Goal: Information Seeking & Learning: Learn about a topic

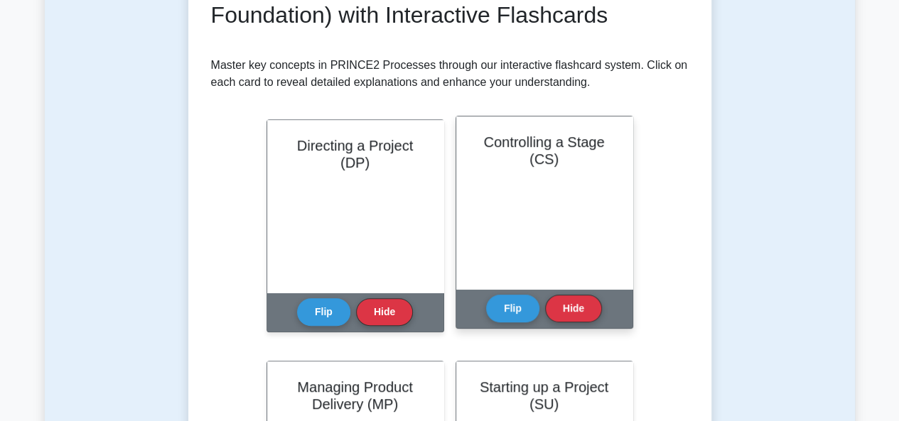
scroll to position [61, 0]
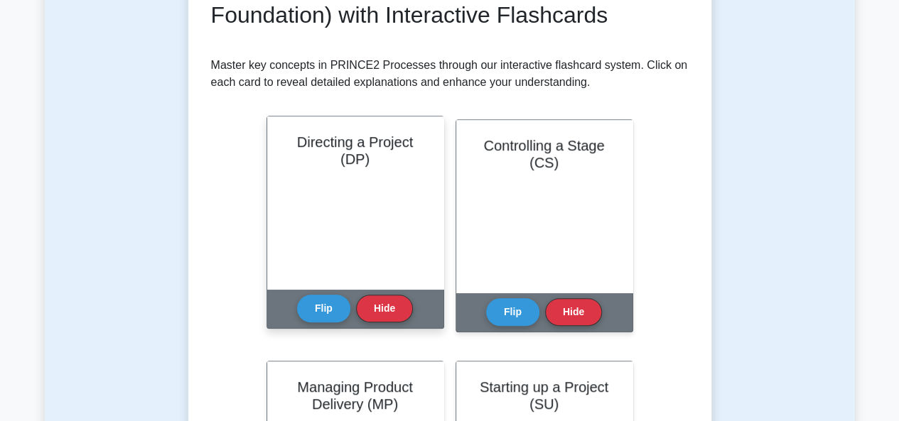
click at [373, 245] on div "Directing a Project (DP)" at bounding box center [355, 203] width 176 height 173
click at [331, 312] on button "Flip" at bounding box center [323, 308] width 53 height 28
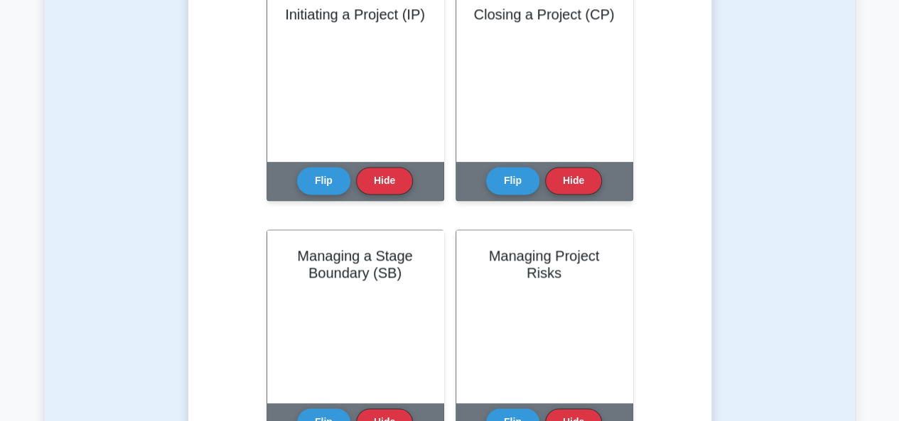
scroll to position [1010, 0]
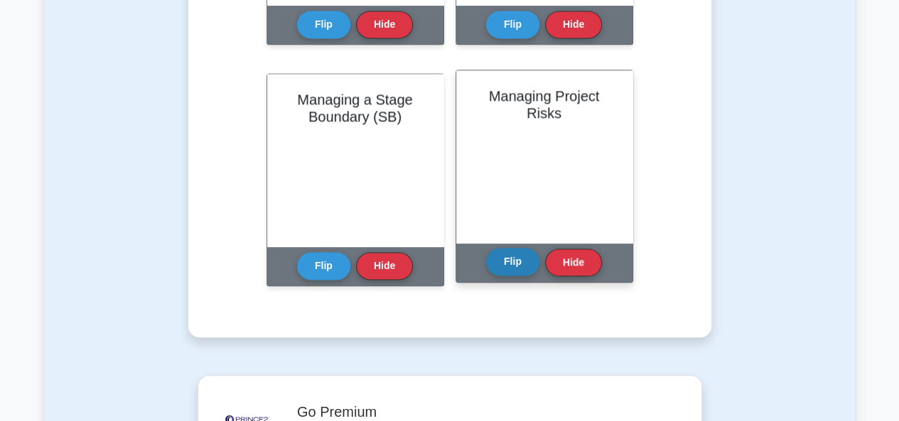
click at [512, 274] on button "Flip" at bounding box center [512, 262] width 53 height 28
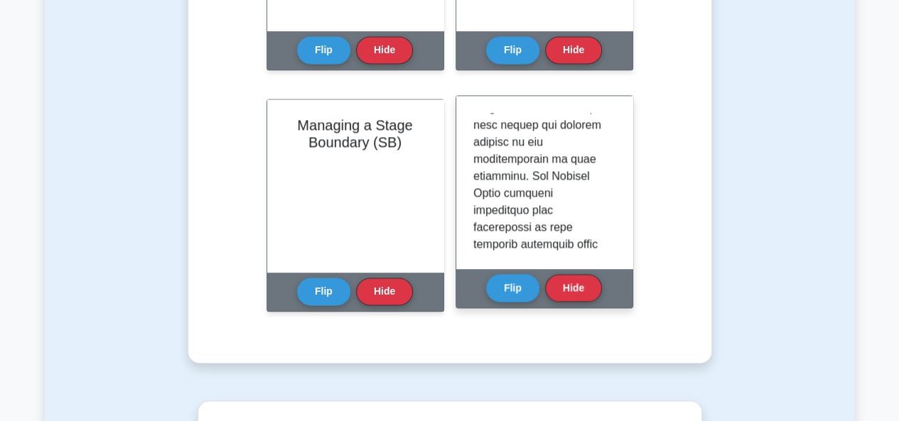
scroll to position [1072, 0]
click at [571, 281] on button "Hide" at bounding box center [573, 288] width 57 height 28
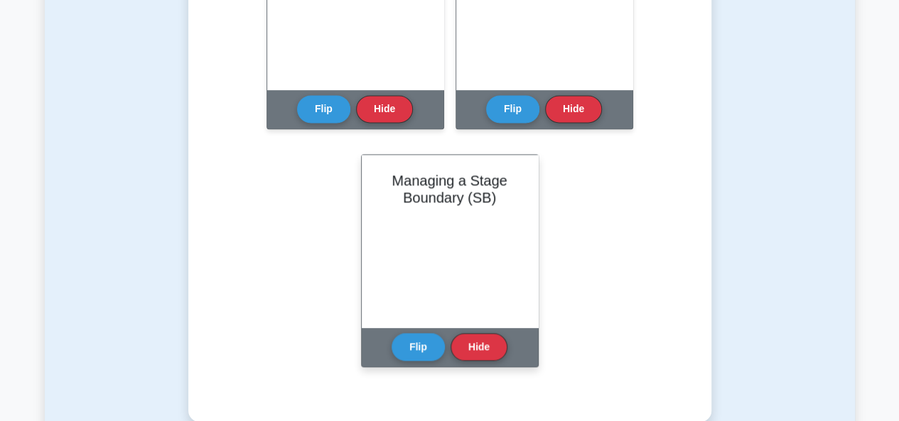
scroll to position [111, 0]
click at [407, 359] on button "Flip" at bounding box center [418, 347] width 53 height 28
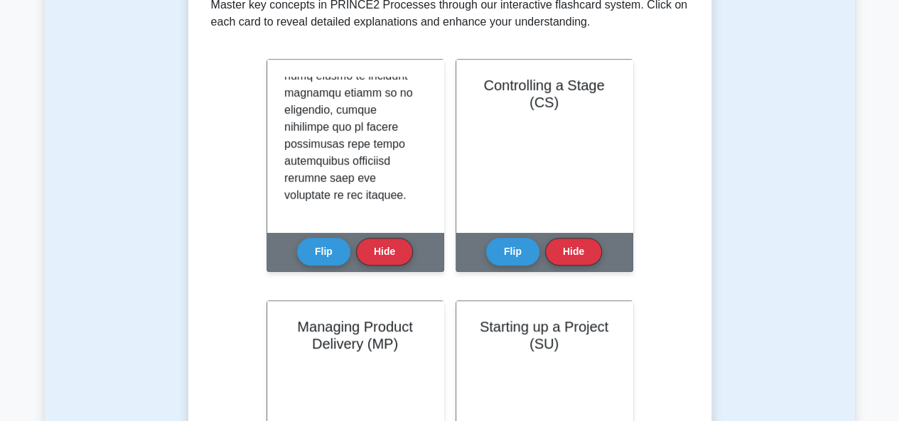
scroll to position [293, 0]
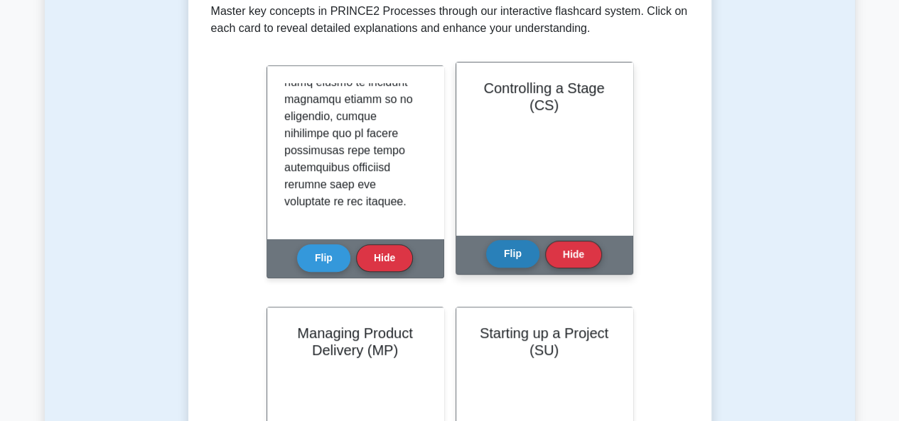
click at [532, 246] on button "Flip" at bounding box center [512, 254] width 53 height 28
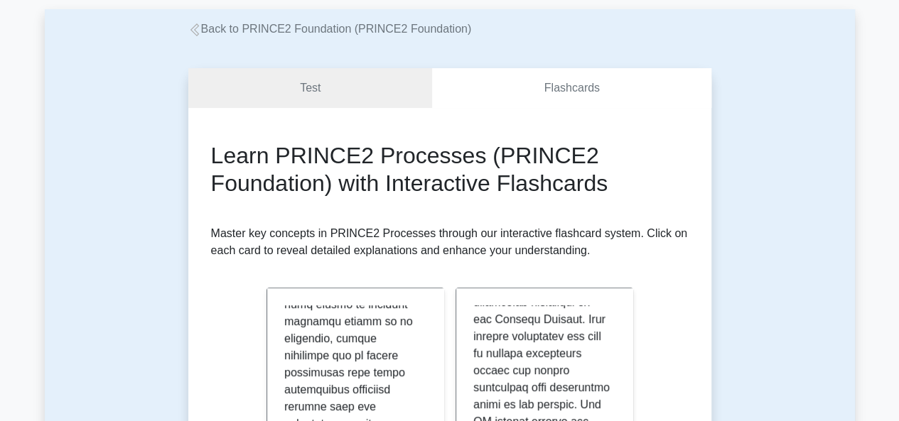
scroll to position [70, 0]
click at [384, 95] on link "Test" at bounding box center [310, 89] width 244 height 41
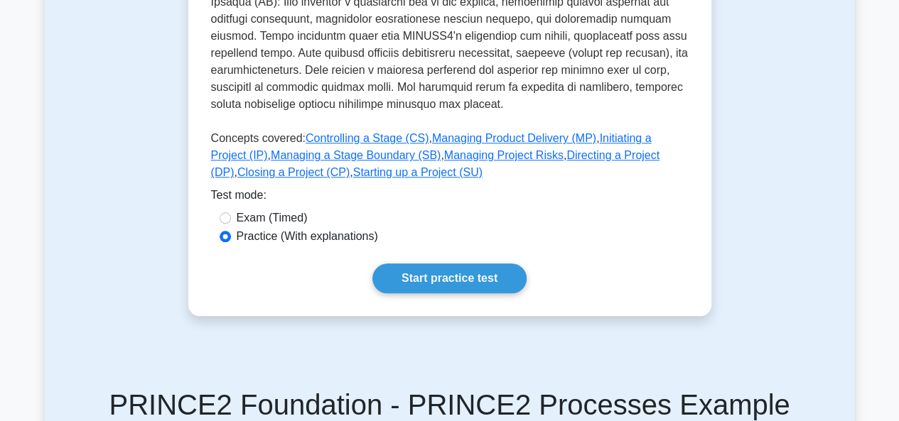
scroll to position [612, 0]
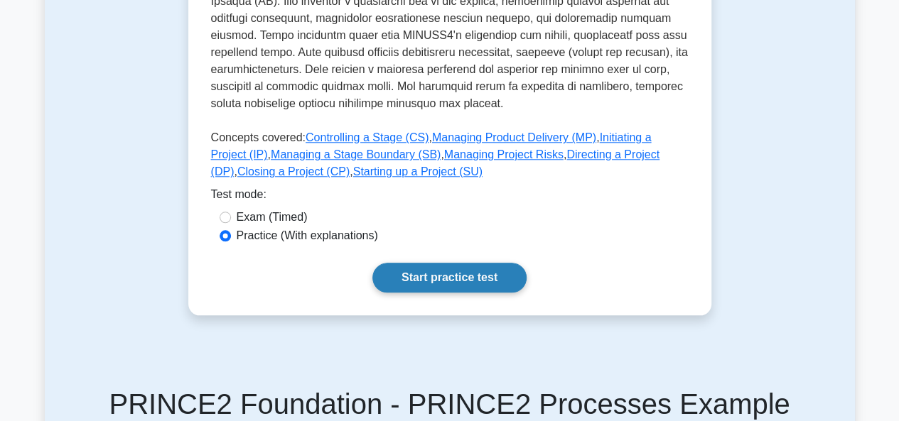
click at [434, 263] on link "Start practice test" at bounding box center [449, 278] width 154 height 30
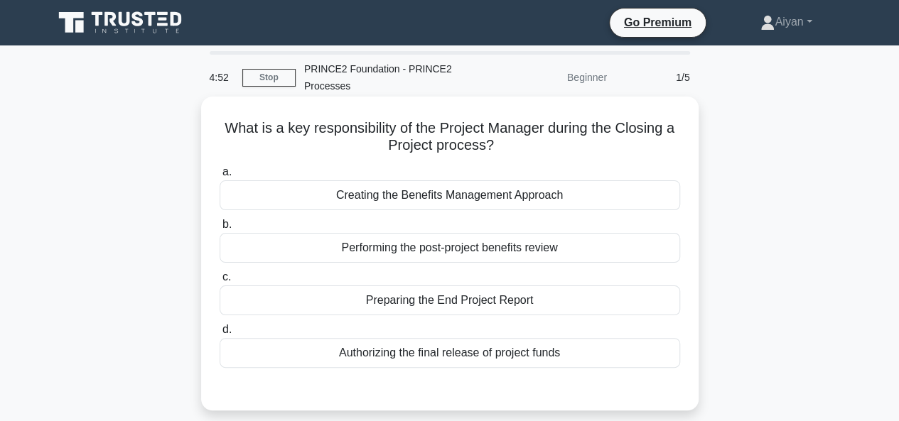
click at [330, 303] on div "Preparing the End Project Report" at bounding box center [450, 301] width 461 height 30
click at [220, 282] on input "c. Preparing the End Project Report" at bounding box center [220, 277] width 0 height 9
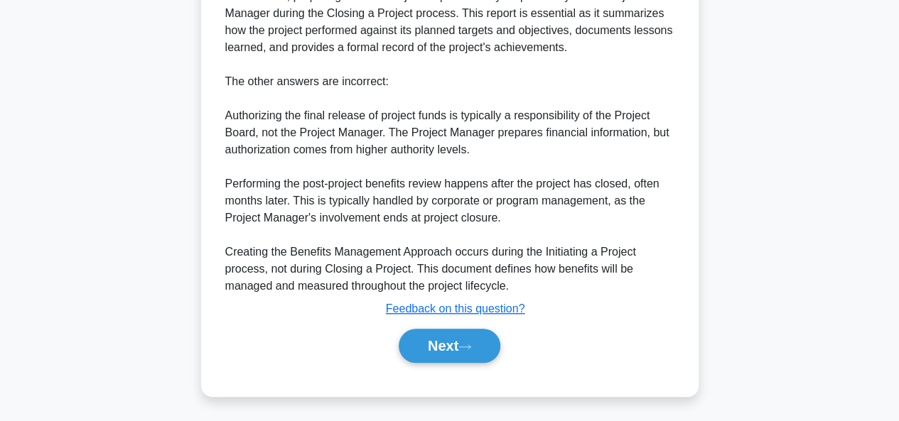
scroll to position [435, 0]
click at [465, 345] on icon at bounding box center [464, 348] width 13 height 8
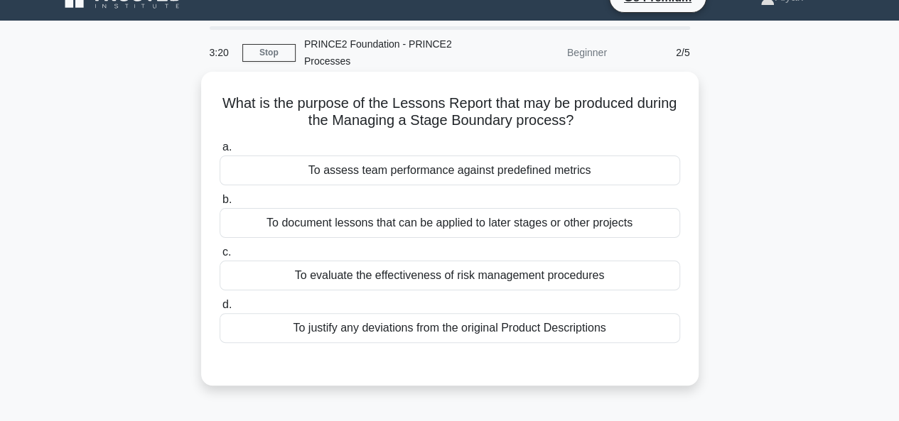
scroll to position [30, 0]
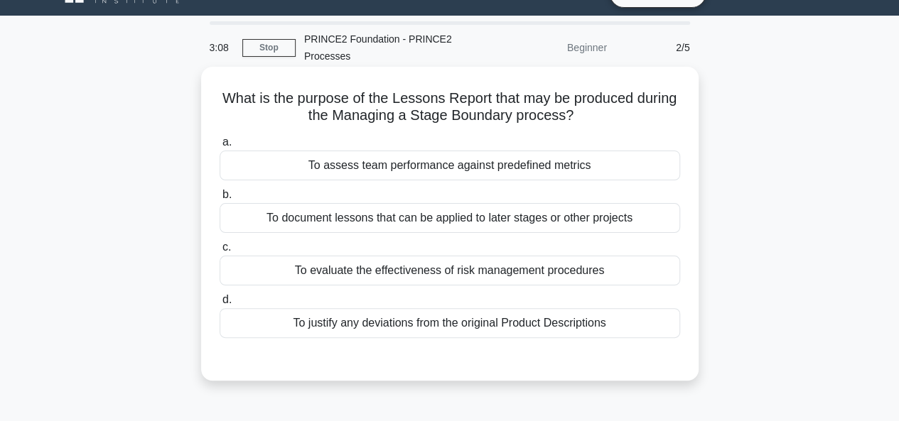
click at [459, 220] on div "To document lessons that can be applied to later stages or other projects" at bounding box center [450, 218] width 461 height 30
click at [220, 200] on input "b. To document lessons that can be applied to later stages or other projects" at bounding box center [220, 194] width 0 height 9
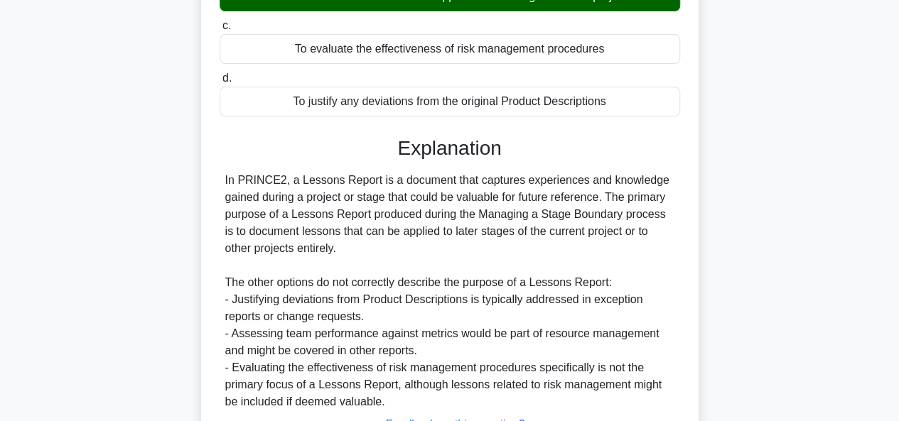
scroll to position [367, 0]
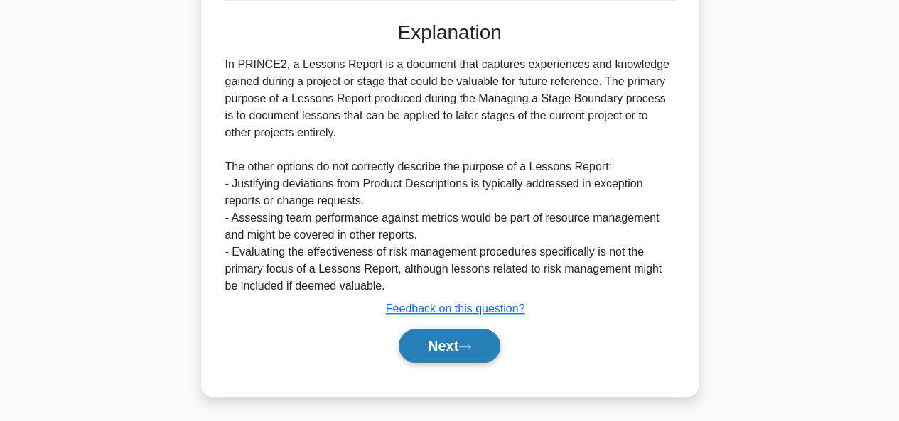
click at [447, 348] on button "Next" at bounding box center [450, 346] width 102 height 34
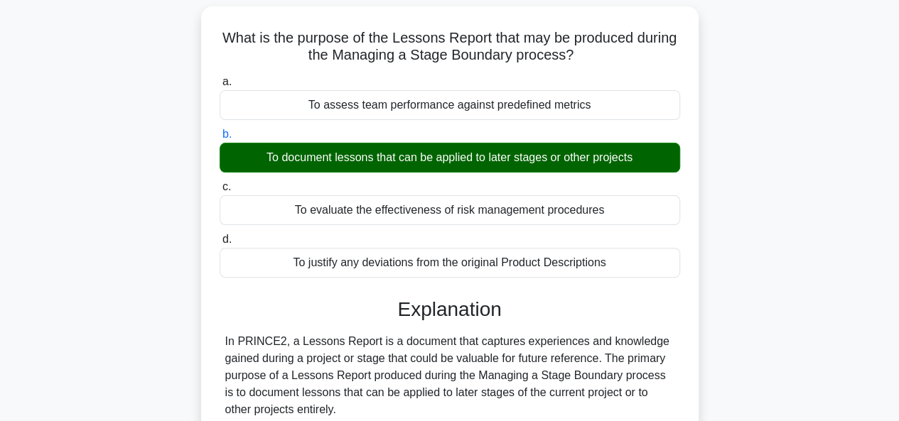
scroll to position [10, 0]
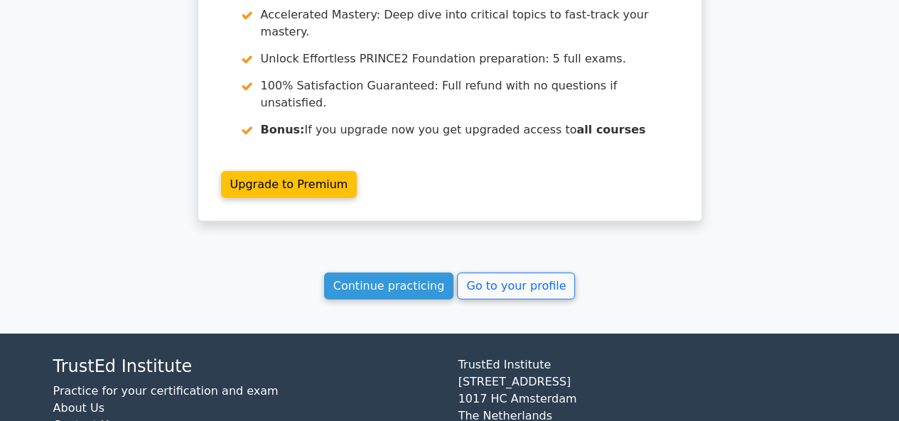
scroll to position [2038, 0]
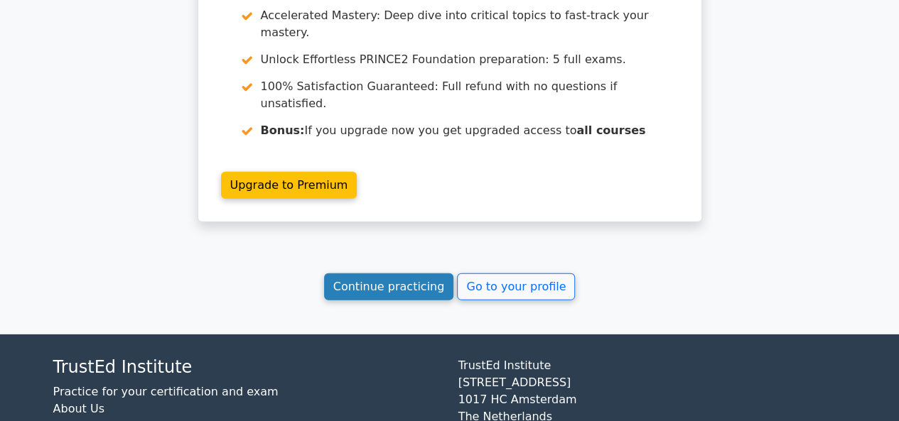
click at [409, 274] on link "Continue practicing" at bounding box center [389, 287] width 130 height 27
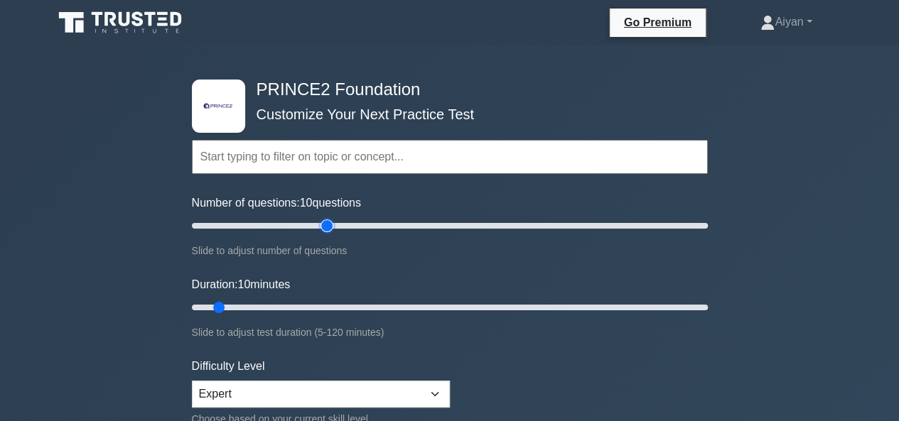
click at [325, 224] on input "Number of questions: 10 questions" at bounding box center [450, 225] width 516 height 17
click at [327, 224] on input "Number of questions: 55 questions" at bounding box center [450, 225] width 516 height 17
type input "60"
click at [333, 225] on input "Number of questions: 60 questions" at bounding box center [450, 225] width 516 height 17
click at [331, 305] on input "Duration: 35 minutes" at bounding box center [450, 307] width 516 height 17
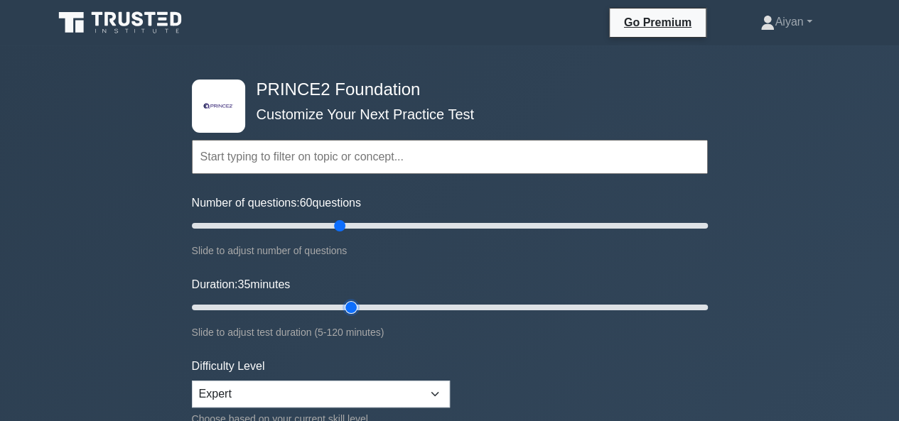
click at [346, 306] on input "Duration: 35 minutes" at bounding box center [450, 307] width 516 height 17
click at [370, 308] on input "Duration: 40 minutes" at bounding box center [450, 307] width 516 height 17
click at [383, 311] on input "Duration: 45 minutes" at bounding box center [450, 307] width 516 height 17
click at [399, 303] on input "Duration: 50 minutes" at bounding box center [450, 307] width 516 height 17
click at [411, 306] on input "Duration: 55 minutes" at bounding box center [450, 307] width 516 height 17
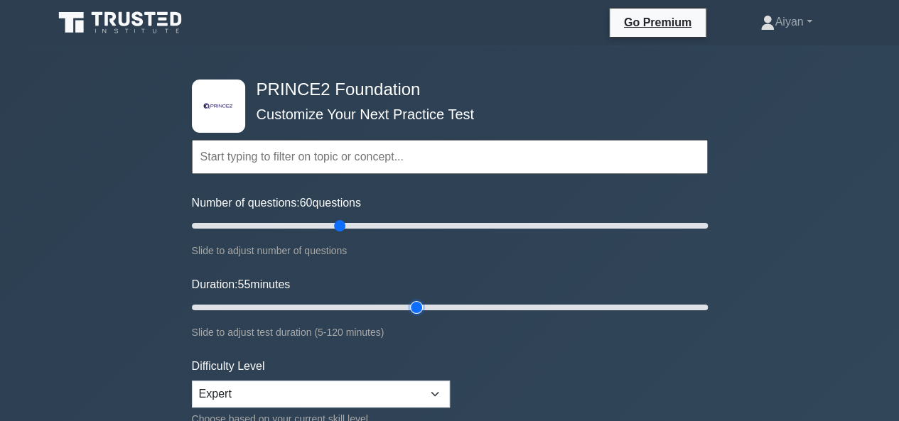
click at [423, 305] on input "Duration: 55 minutes" at bounding box center [450, 307] width 516 height 17
type input "60"
click at [439, 312] on input "Duration: 55 minutes" at bounding box center [450, 307] width 516 height 17
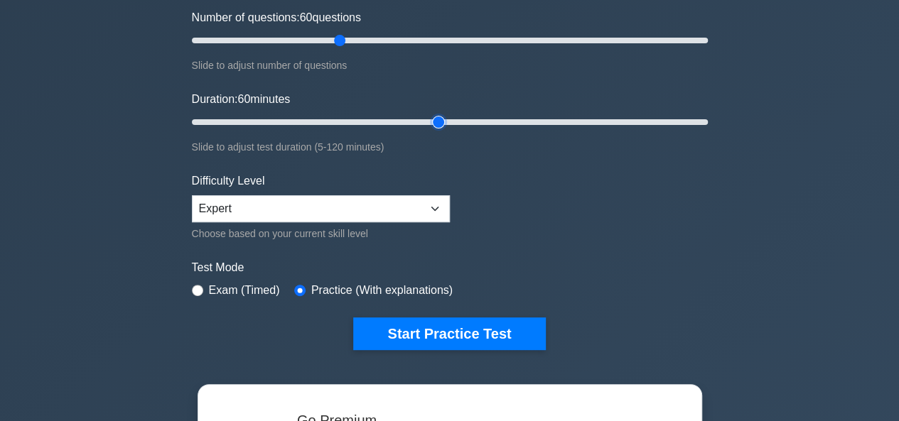
scroll to position [187, 0]
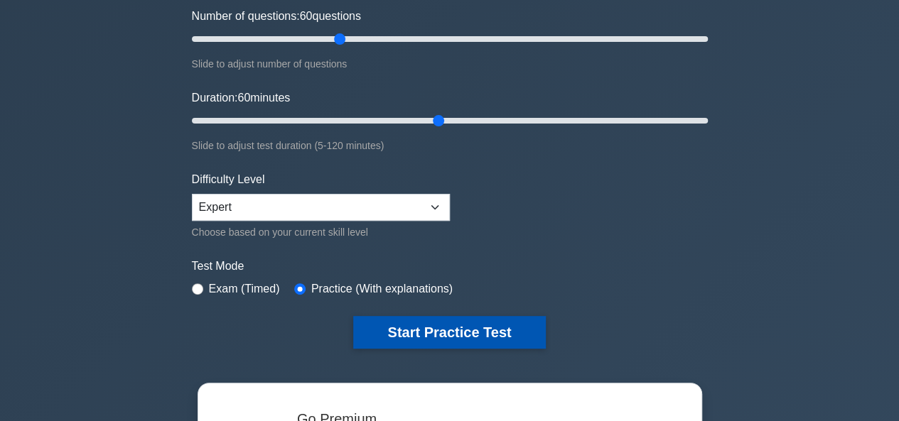
click at [413, 331] on button "Start Practice Test" at bounding box center [449, 332] width 192 height 33
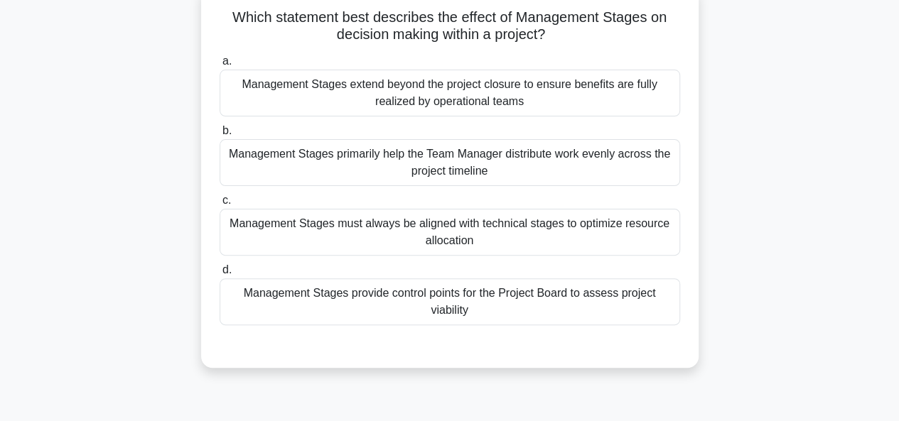
scroll to position [95, 0]
click at [431, 308] on div "Management Stages provide control points for the Project Board to assess projec…" at bounding box center [450, 301] width 461 height 47
click at [220, 274] on input "d. Management Stages provide control points for the Project Board to assess pro…" at bounding box center [220, 269] width 0 height 9
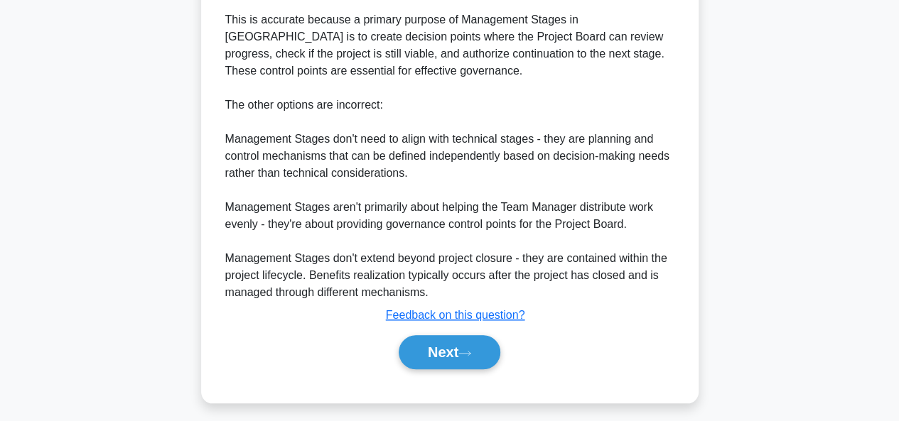
scroll to position [538, 0]
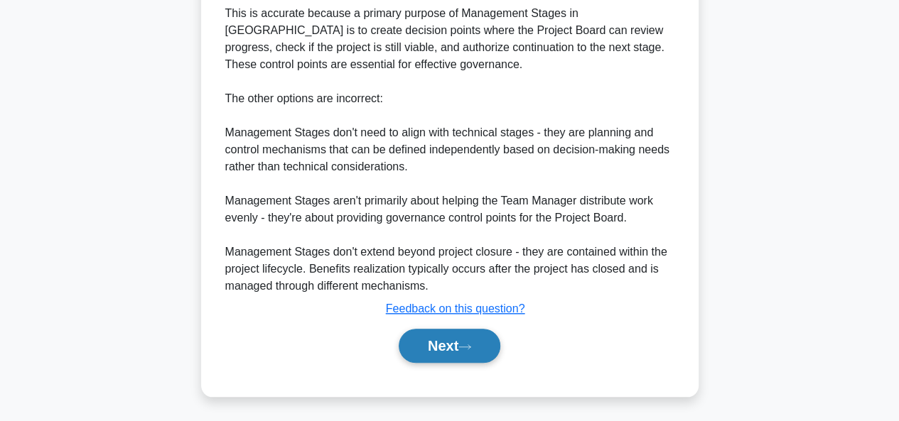
click at [424, 348] on button "Next" at bounding box center [450, 346] width 102 height 34
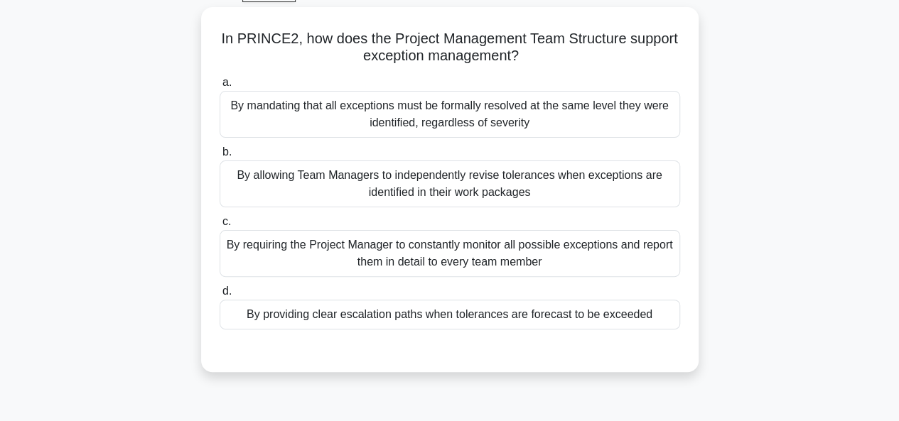
scroll to position [77, 0]
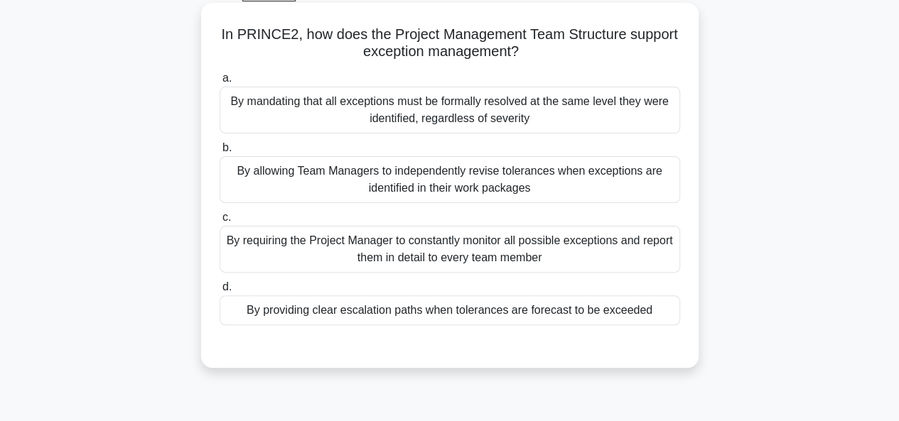
click at [465, 314] on div "By providing clear escalation paths when tolerances are forecast to be exceeded" at bounding box center [450, 311] width 461 height 30
click at [220, 292] on input "d. By providing clear escalation paths when tolerances are forecast to be excee…" at bounding box center [220, 287] width 0 height 9
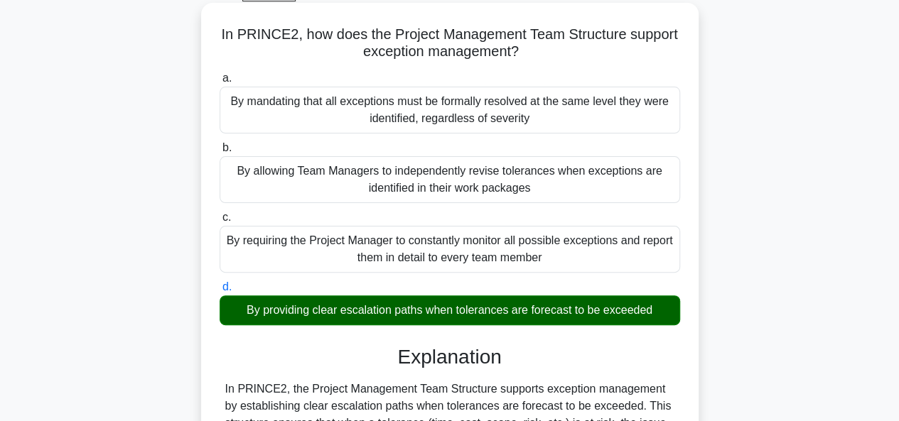
scroll to position [367, 0]
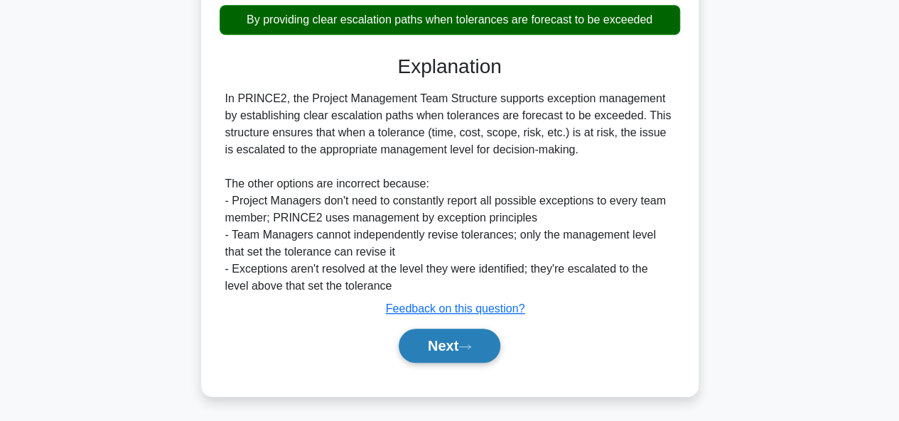
click at [446, 346] on button "Next" at bounding box center [450, 346] width 102 height 34
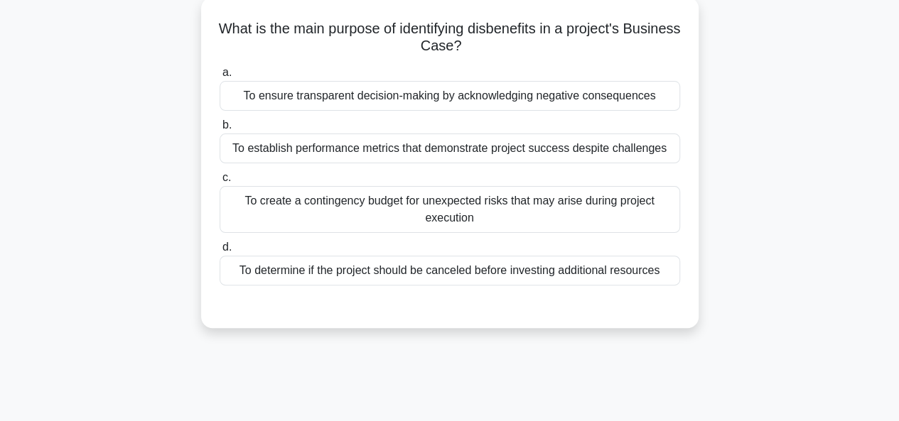
scroll to position [58, 0]
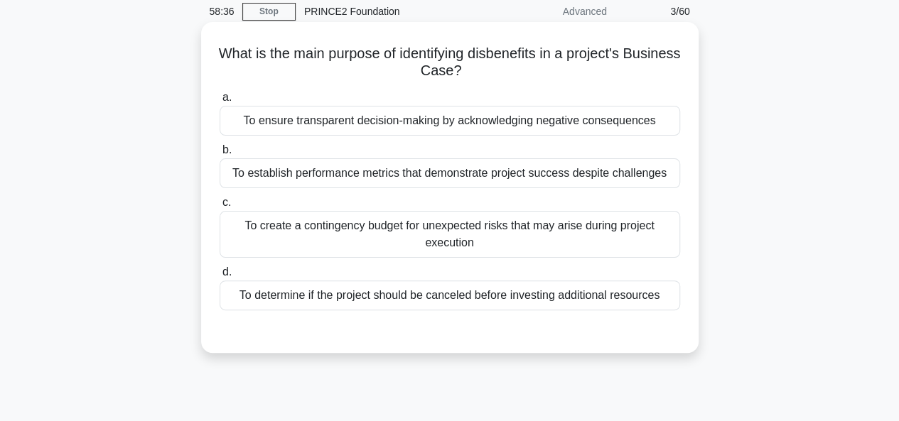
click at [557, 296] on div "To determine if the project should be canceled before investing additional reso…" at bounding box center [450, 296] width 461 height 30
click at [220, 277] on input "d. To determine if the project should be canceled before investing additional r…" at bounding box center [220, 272] width 0 height 9
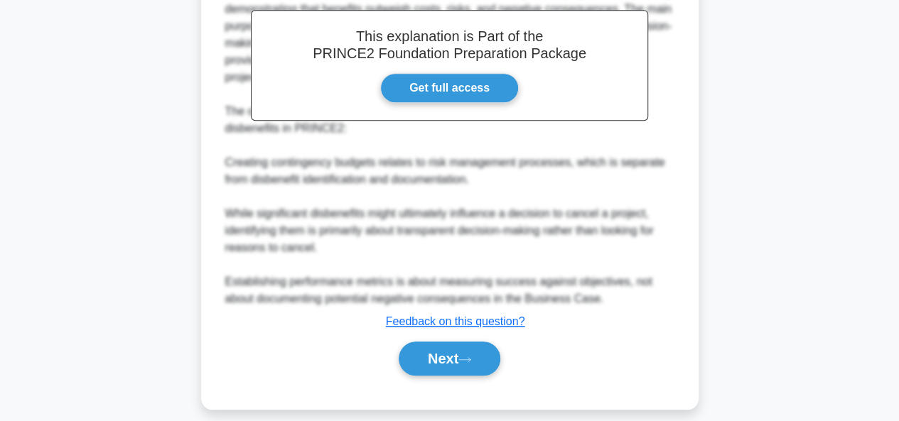
scroll to position [455, 0]
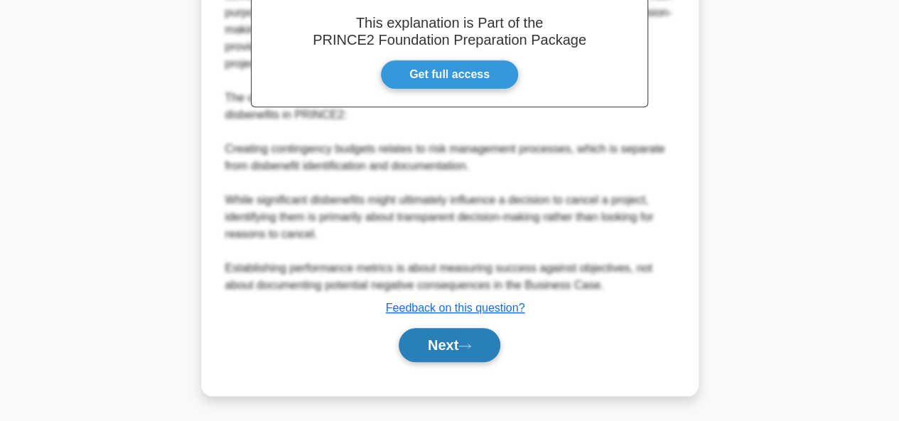
click at [469, 348] on icon at bounding box center [464, 347] width 13 height 8
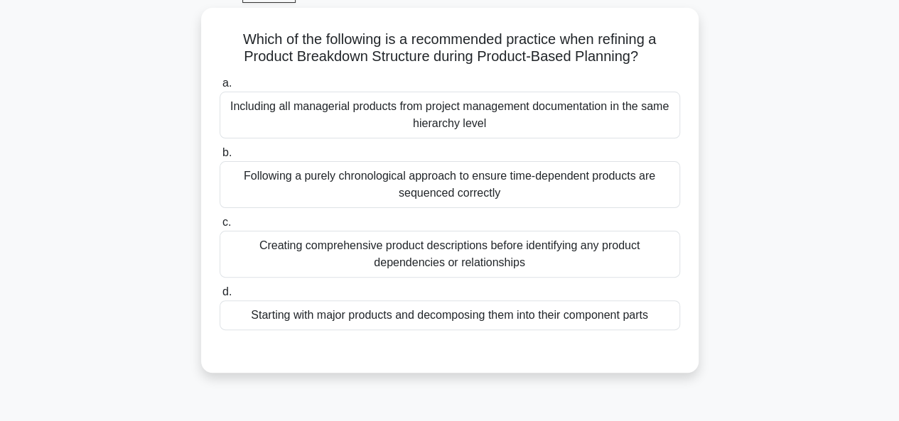
scroll to position [69, 0]
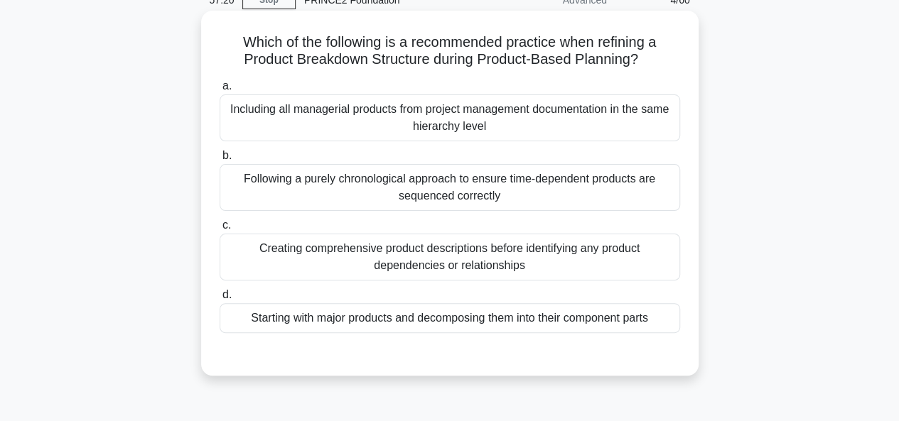
click at [309, 318] on div "Starting with major products and decomposing them into their component parts" at bounding box center [450, 318] width 461 height 30
click at [220, 300] on input "d. Starting with major products and decomposing them into their component parts" at bounding box center [220, 295] width 0 height 9
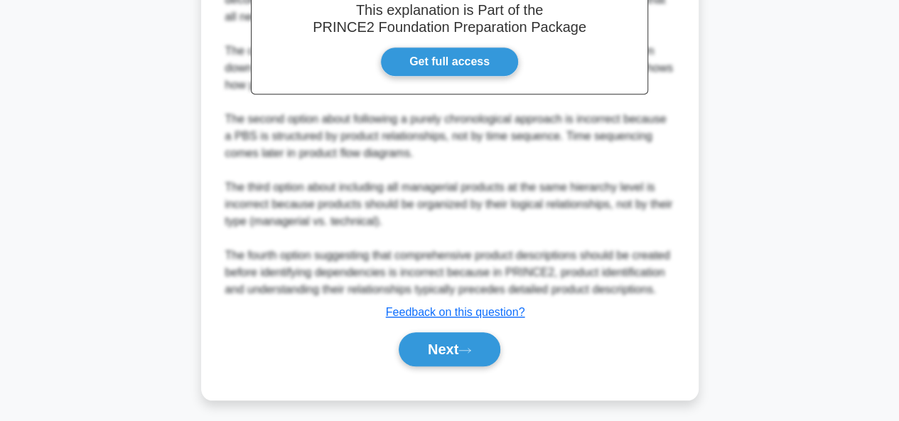
scroll to position [504, 0]
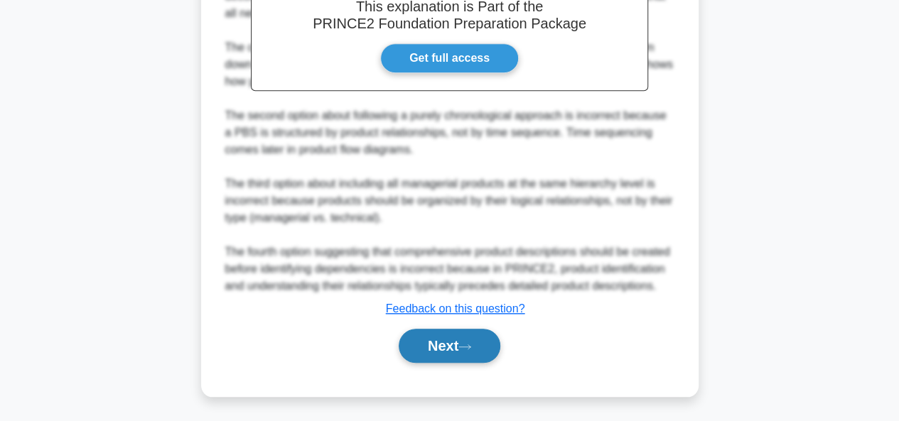
click at [448, 350] on button "Next" at bounding box center [450, 346] width 102 height 34
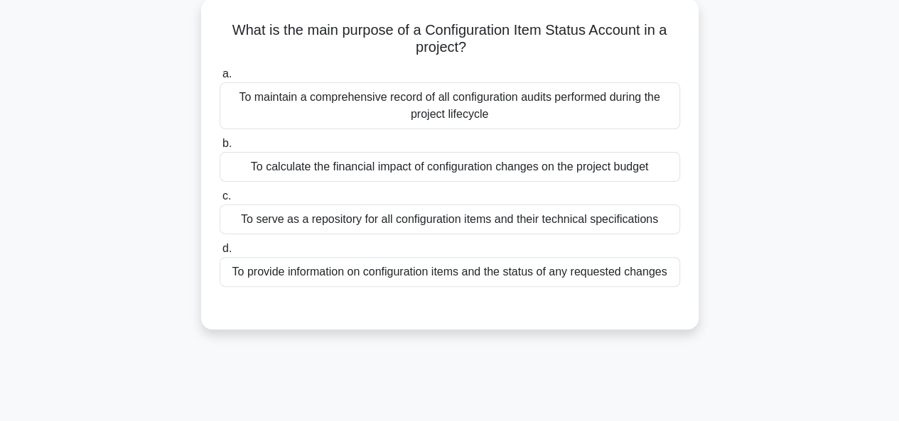
scroll to position [82, 0]
click at [495, 277] on div "To provide information on configuration items and the status of any requested c…" at bounding box center [450, 272] width 461 height 30
click at [220, 253] on input "d. To provide information on configuration items and the status of any requeste…" at bounding box center [220, 248] width 0 height 9
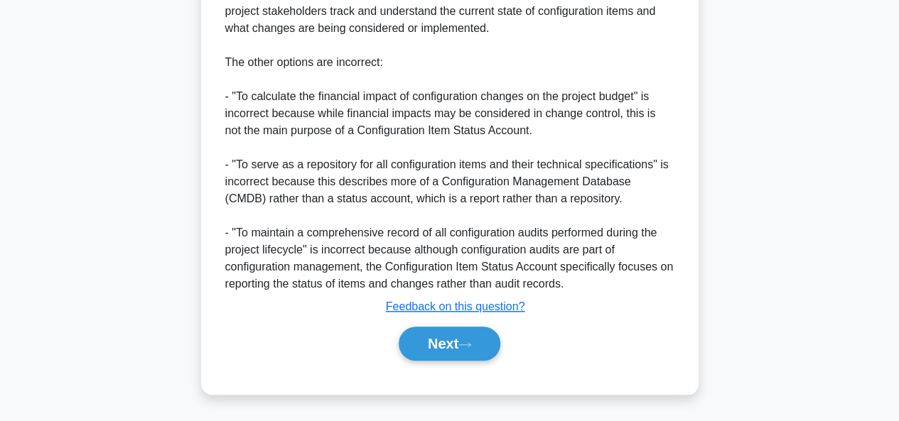
scroll to position [551, 0]
click at [446, 348] on button "Next" at bounding box center [450, 344] width 102 height 34
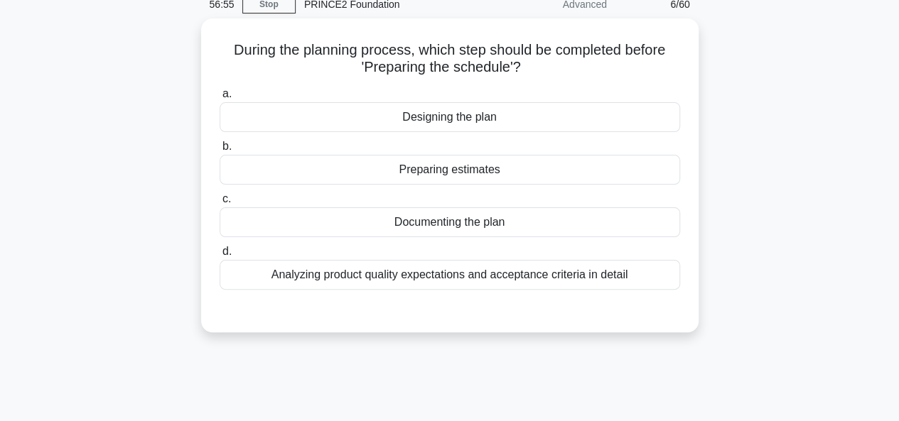
scroll to position [64, 0]
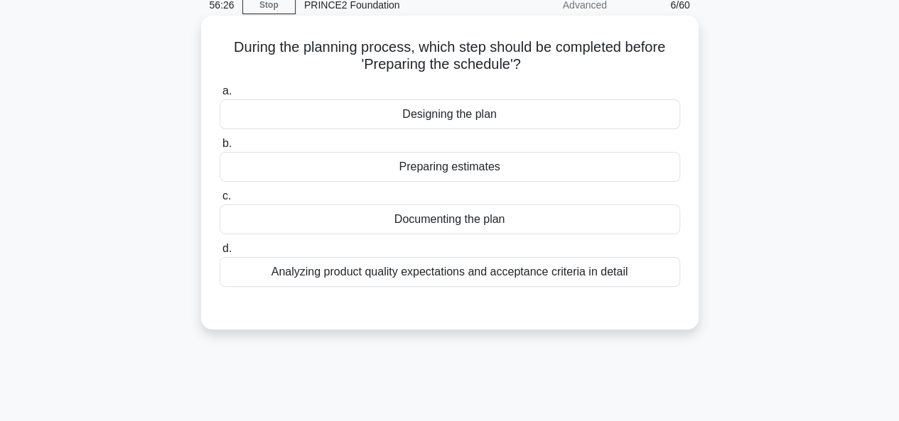
click at [570, 174] on div "Preparing estimates" at bounding box center [450, 167] width 461 height 30
click at [220, 149] on input "b. Preparing estimates" at bounding box center [220, 143] width 0 height 9
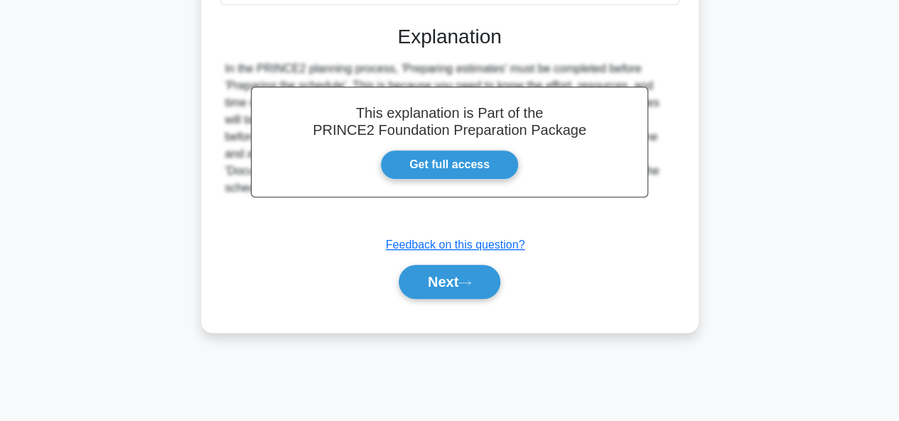
scroll to position [343, 0]
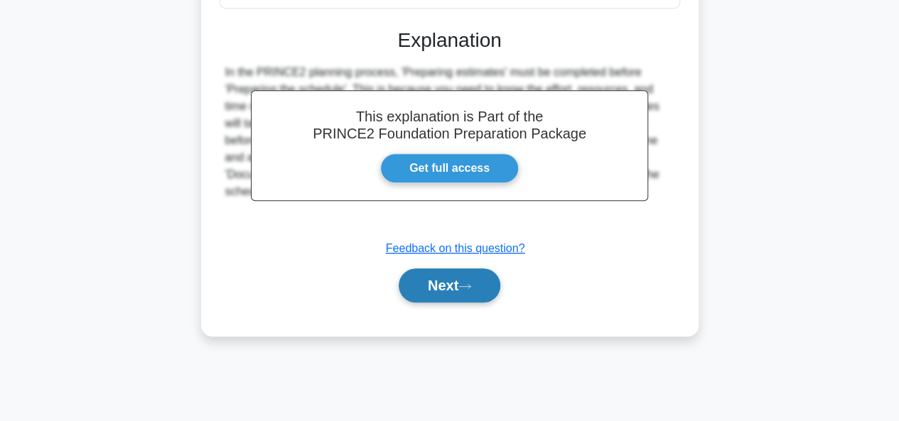
click at [459, 276] on button "Next" at bounding box center [450, 286] width 102 height 34
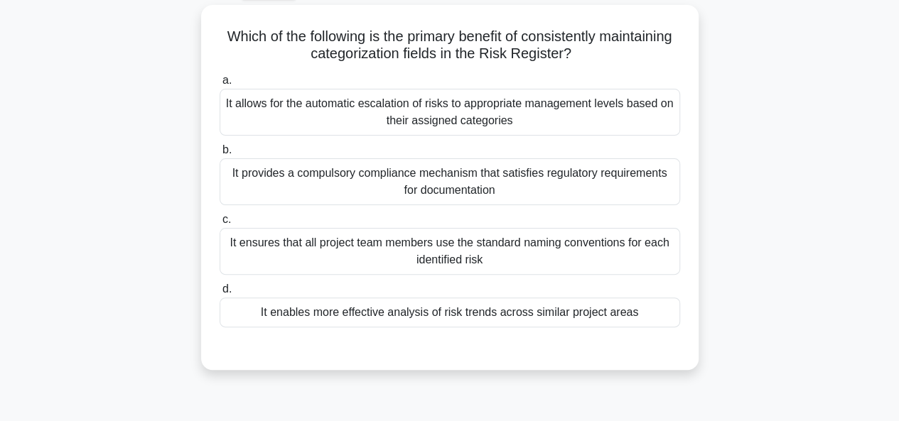
scroll to position [80, 0]
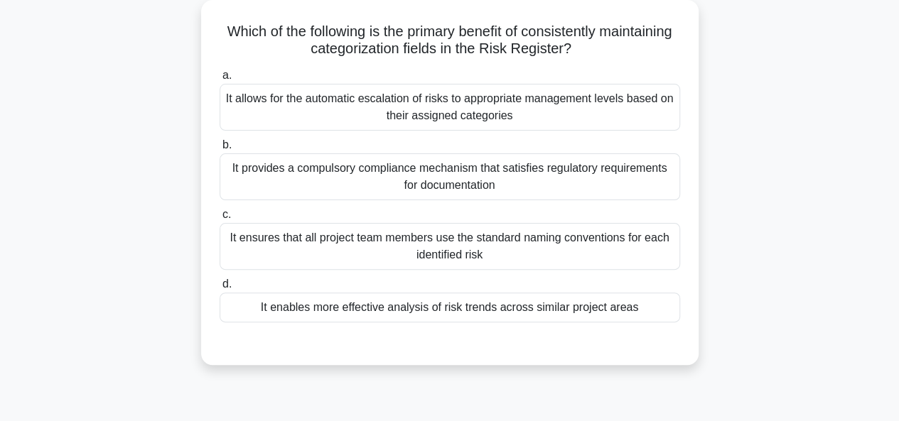
click at [485, 105] on div "It allows for the automatic escalation of risks to appropriate management level…" at bounding box center [450, 107] width 461 height 47
click at [220, 80] on input "a. It allows for the automatic escalation of risks to appropriate management le…" at bounding box center [220, 75] width 0 height 9
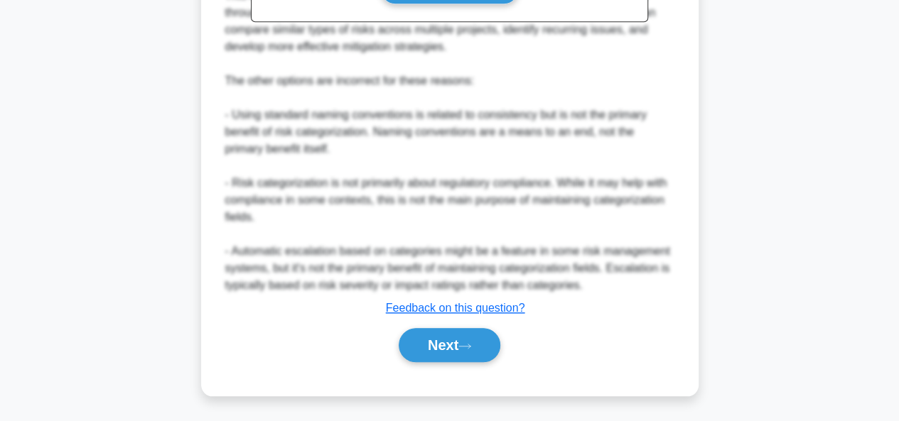
scroll to position [573, 0]
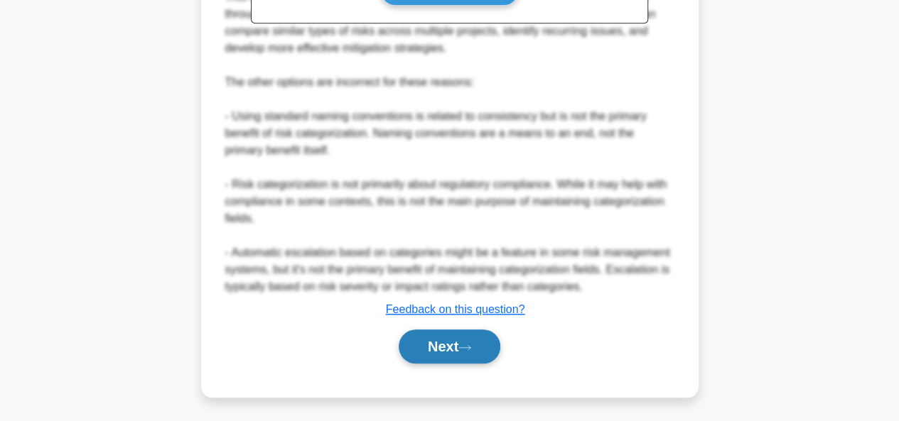
click at [423, 346] on button "Next" at bounding box center [450, 347] width 102 height 34
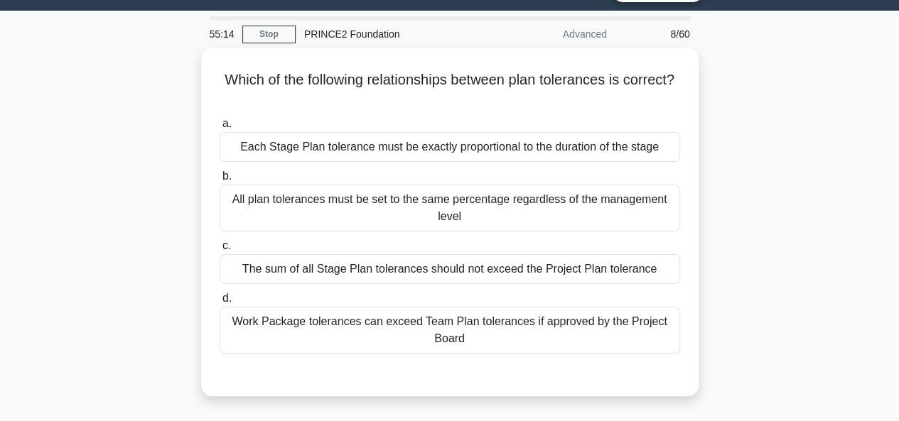
scroll to position [34, 0]
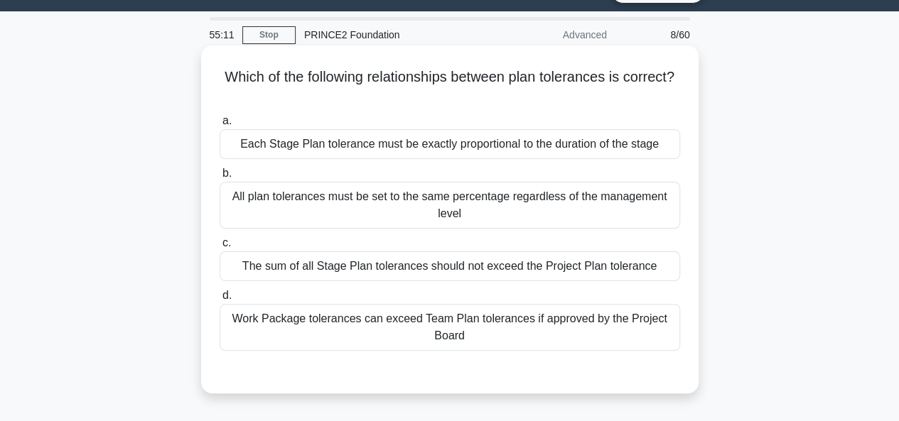
click at [660, 133] on div "Each Stage Plan tolerance must be exactly proportional to the duration of the s…" at bounding box center [450, 144] width 461 height 30
click at [220, 126] on input "a. Each Stage Plan tolerance must be exactly proportional to the duration of th…" at bounding box center [220, 121] width 0 height 9
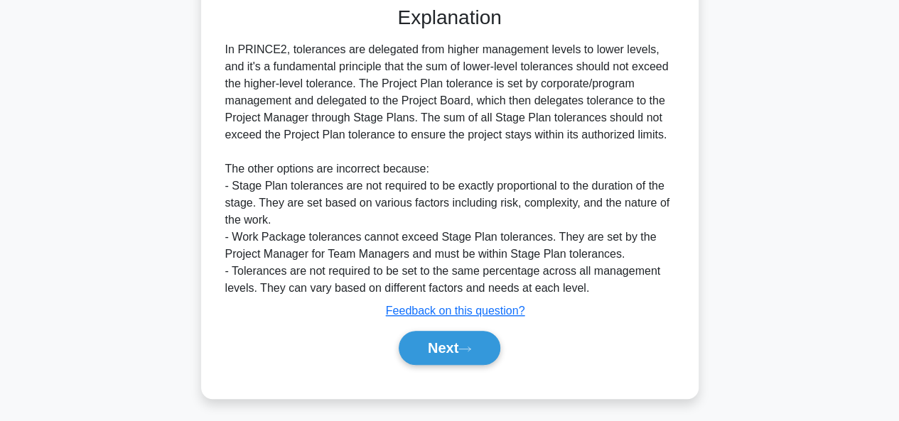
scroll to position [404, 0]
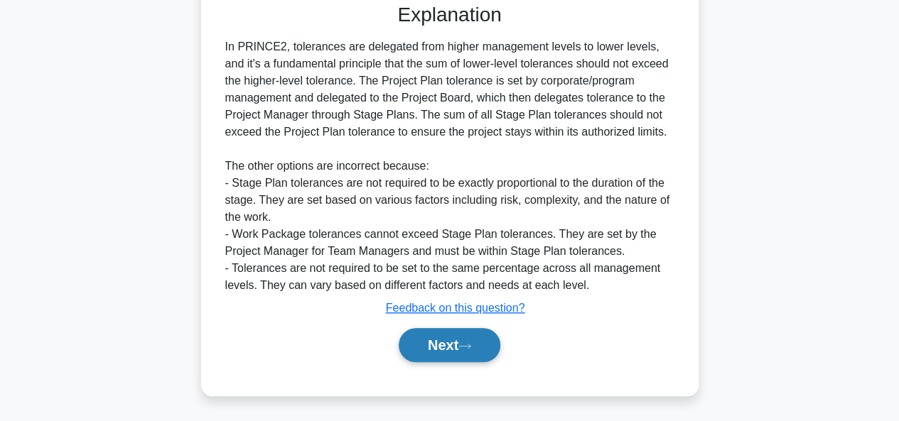
click at [432, 338] on button "Next" at bounding box center [450, 345] width 102 height 34
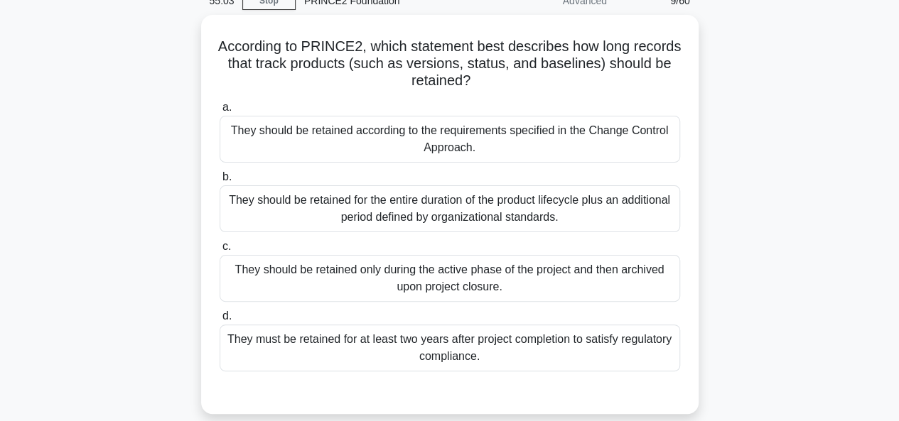
scroll to position [69, 0]
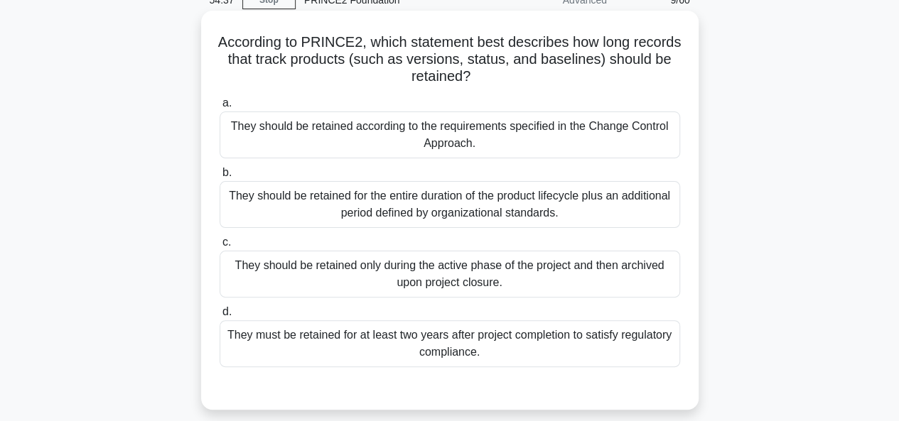
click at [608, 155] on div "They should be retained according to the requirements specified in the Change C…" at bounding box center [450, 135] width 461 height 47
click at [220, 108] on input "a. They should be retained according to the requirements specified in the Chang…" at bounding box center [220, 103] width 0 height 9
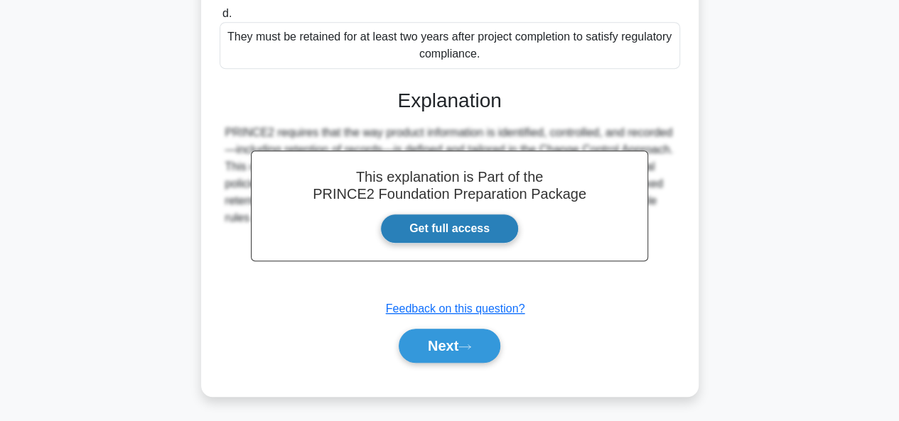
scroll to position [367, 0]
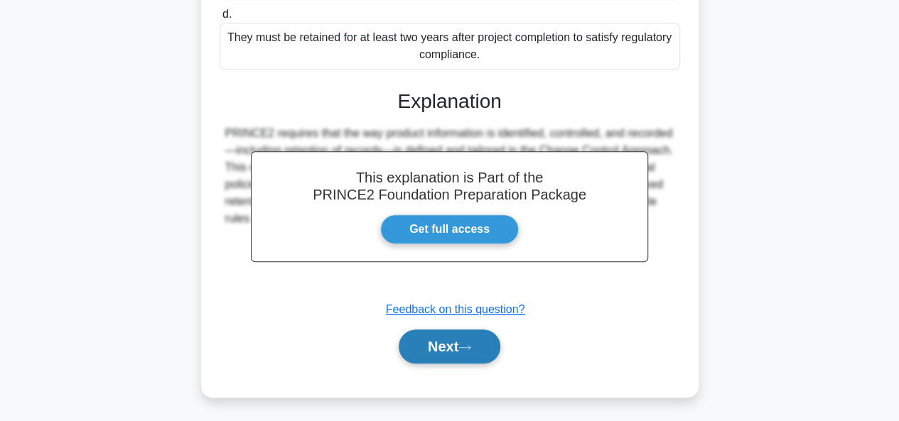
click at [436, 360] on button "Next" at bounding box center [450, 347] width 102 height 34
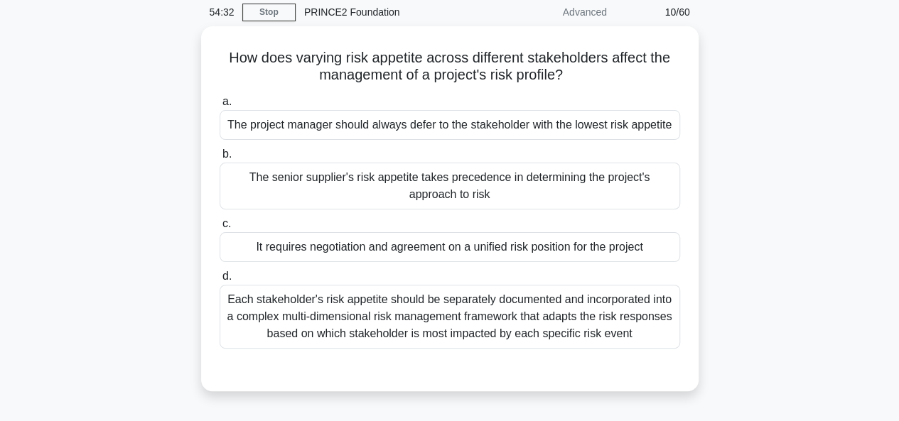
scroll to position [58, 0]
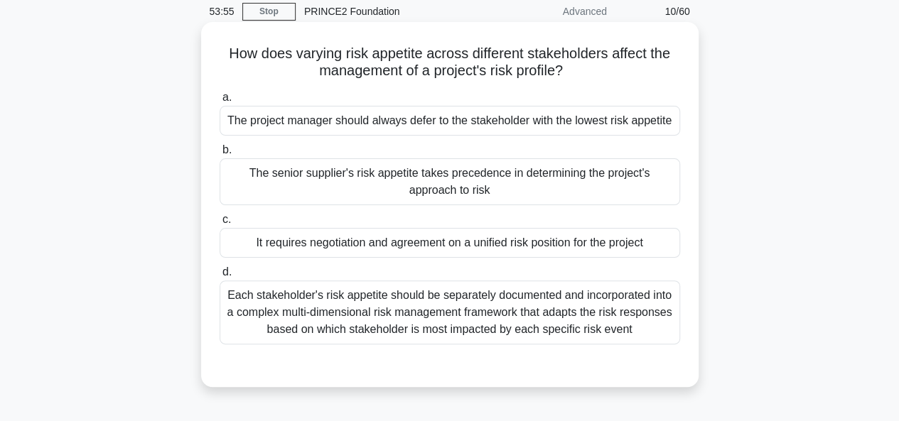
click at [655, 237] on div "It requires negotiation and agreement on a unified risk position for the project" at bounding box center [450, 243] width 461 height 30
click at [220, 225] on input "c. It requires negotiation and agreement on a unified risk position for the pro…" at bounding box center [220, 219] width 0 height 9
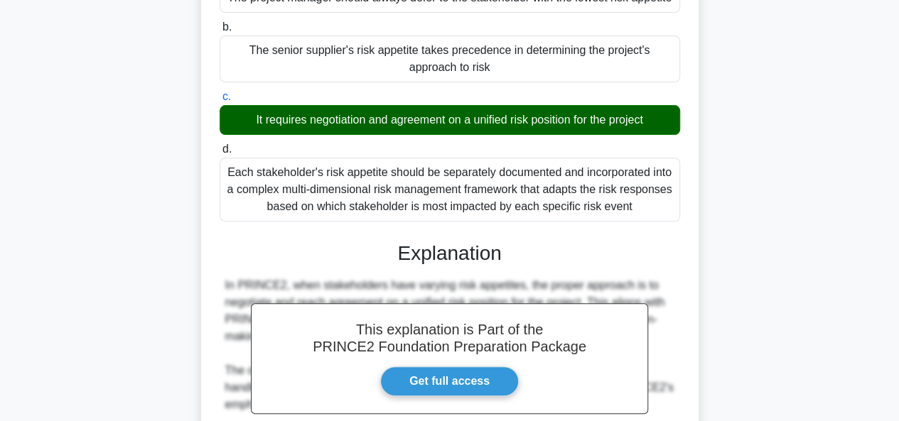
scroll to position [419, 0]
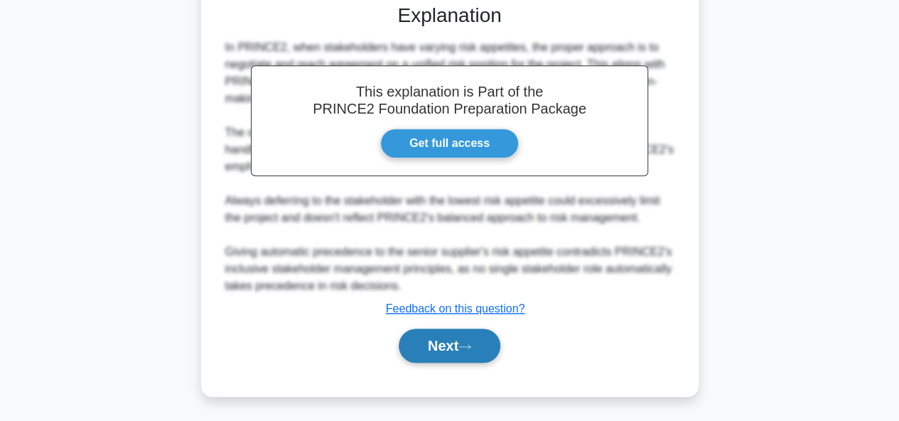
click at [439, 333] on button "Next" at bounding box center [450, 346] width 102 height 34
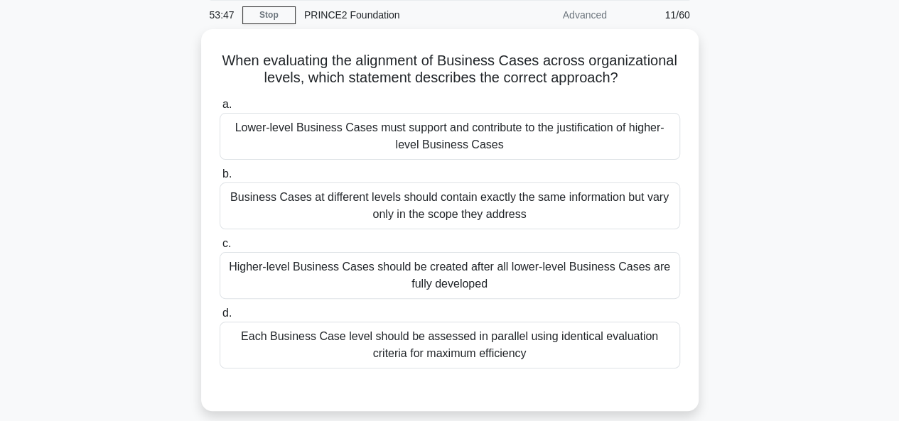
scroll to position [53, 0]
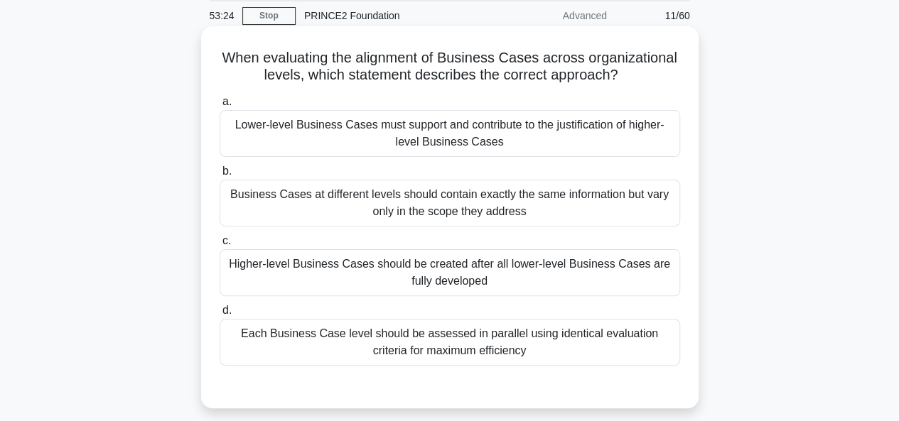
click at [620, 274] on div "Higher-level Business Cases should be created after all lower-level Business Ca…" at bounding box center [450, 272] width 461 height 47
click at [220, 246] on input "c. Higher-level Business Cases should be created after all lower-level Business…" at bounding box center [220, 241] width 0 height 9
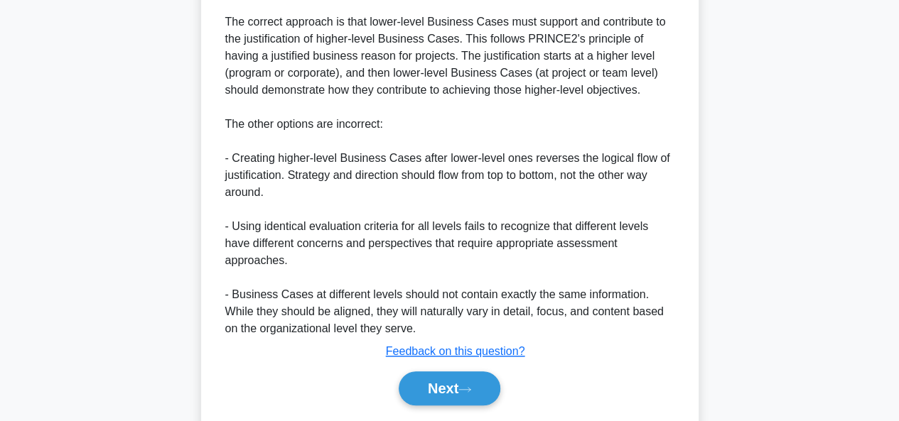
scroll to position [515, 0]
click at [467, 377] on button "Next" at bounding box center [450, 388] width 102 height 34
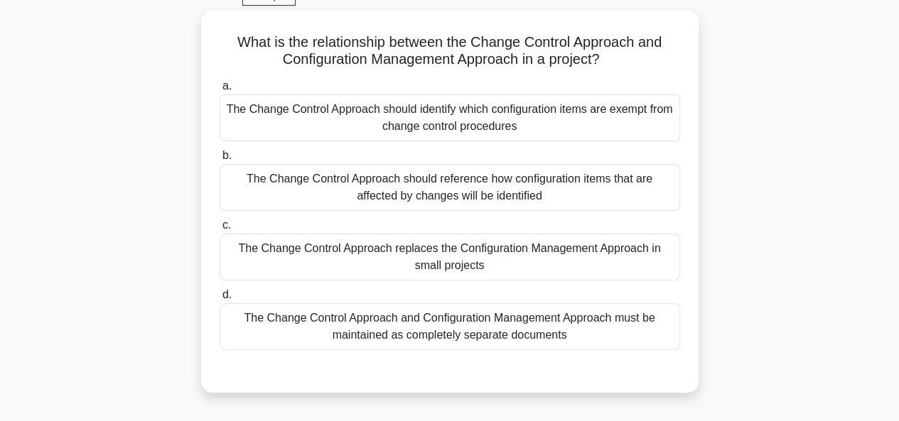
scroll to position [40, 0]
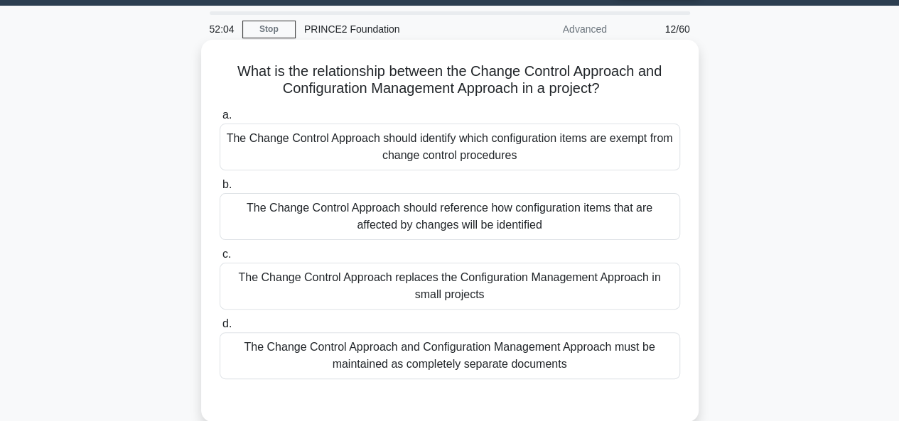
click at [651, 208] on div "The Change Control Approach should reference how configuration items that are a…" at bounding box center [450, 216] width 461 height 47
click at [220, 190] on input "b. The Change Control Approach should reference how configuration items that ar…" at bounding box center [220, 185] width 0 height 9
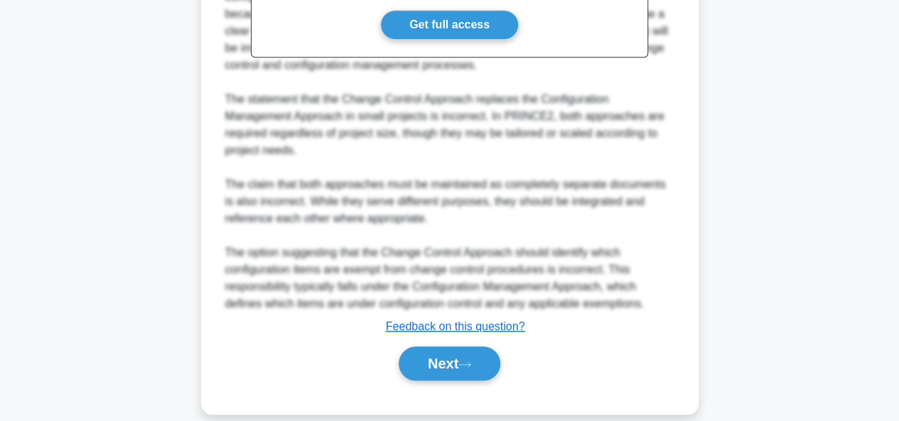
scroll to position [572, 0]
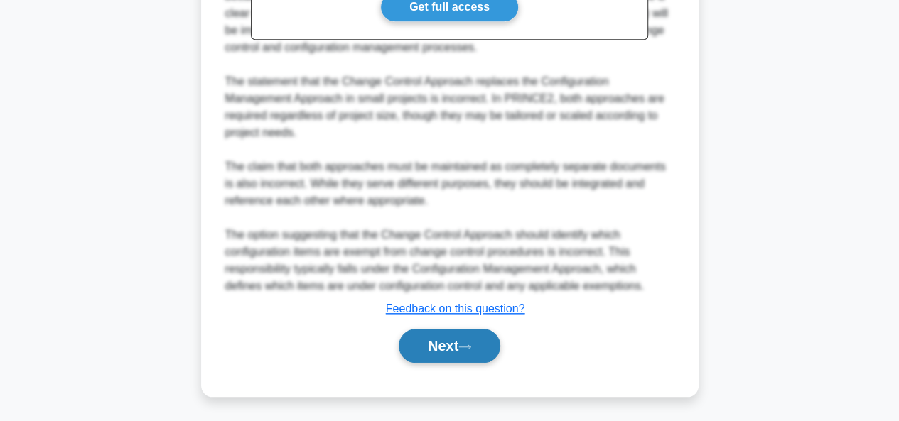
click at [441, 329] on button "Next" at bounding box center [450, 346] width 102 height 34
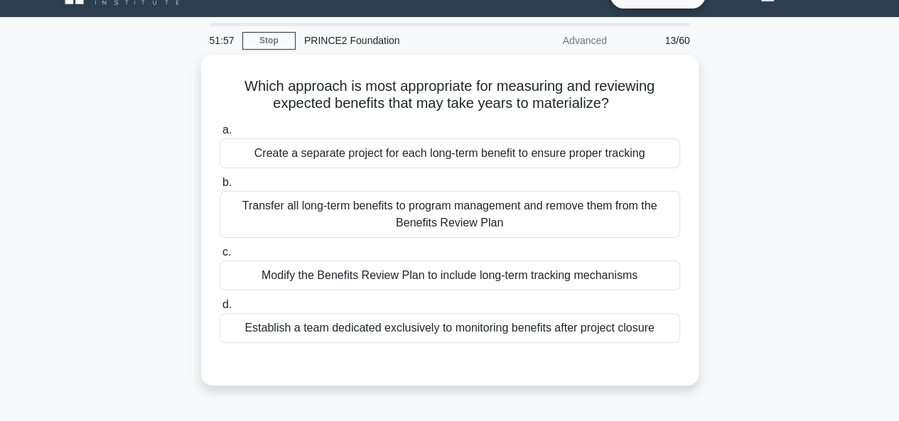
scroll to position [30, 0]
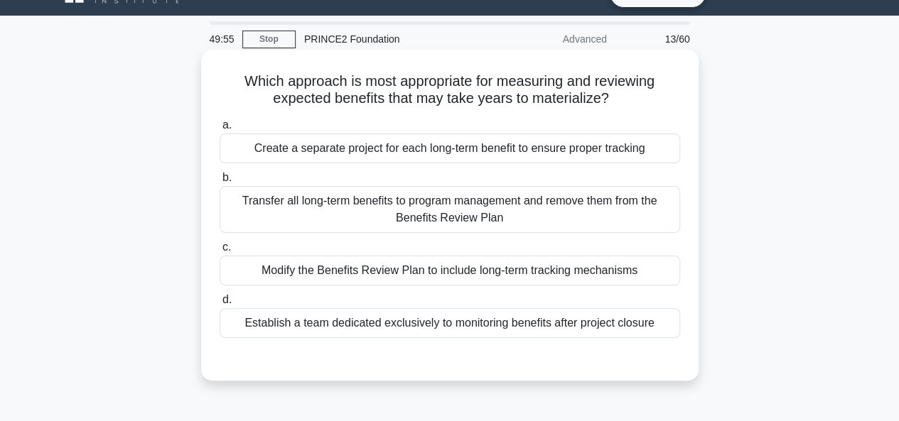
click at [630, 277] on div "Modify the Benefits Review Plan to include long-term tracking mechanisms" at bounding box center [450, 271] width 461 height 30
click at [220, 252] on input "c. Modify the Benefits Review Plan to include long-term tracking mechanisms" at bounding box center [220, 247] width 0 height 9
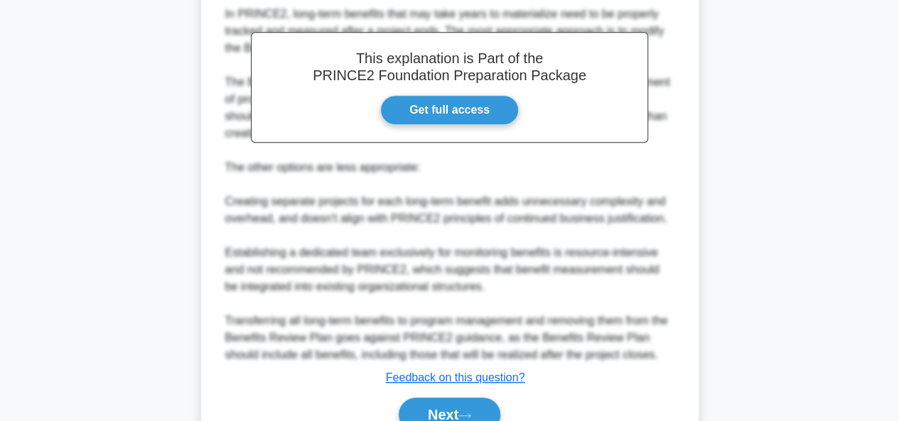
scroll to position [487, 0]
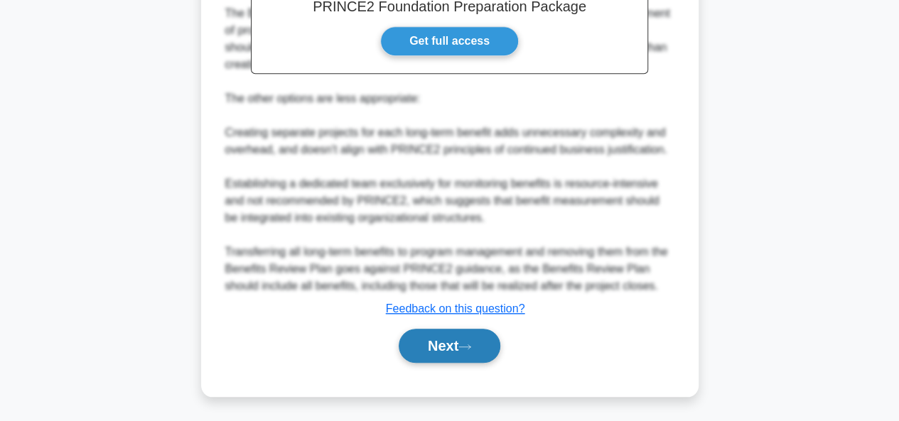
click at [478, 338] on button "Next" at bounding box center [450, 346] width 102 height 34
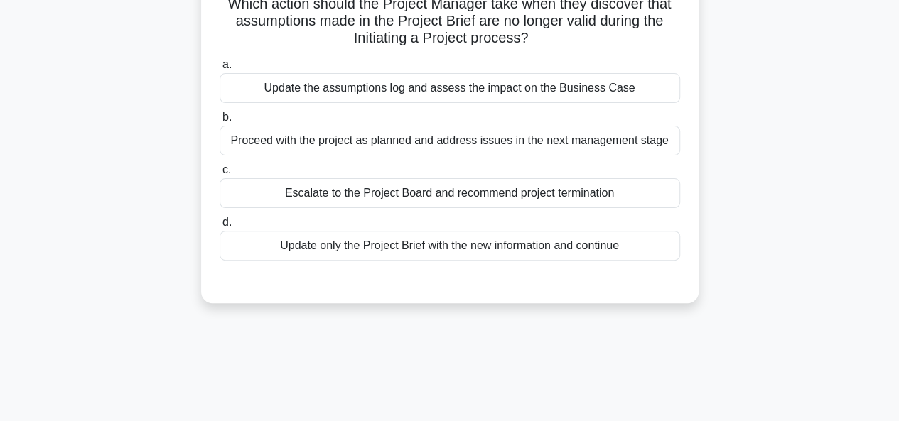
scroll to position [82, 0]
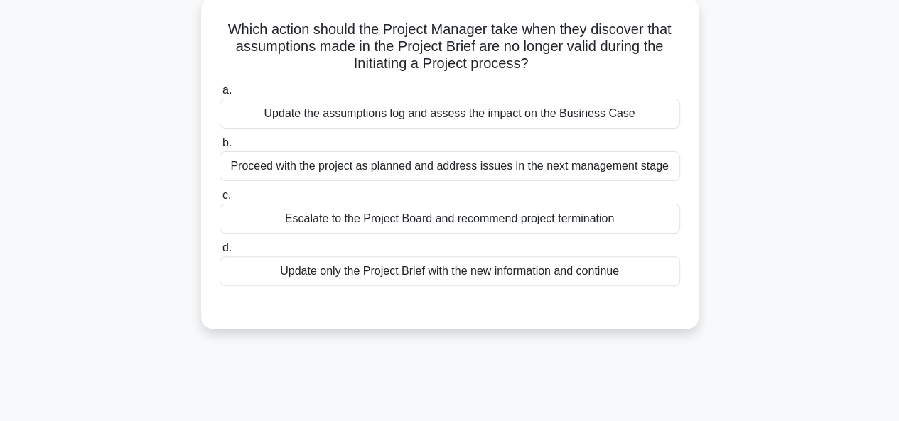
click at [477, 124] on div "Update the assumptions log and assess the impact on the Business Case" at bounding box center [450, 114] width 461 height 30
click at [220, 95] on input "a. Update the assumptions log and assess the impact on the Business Case" at bounding box center [220, 90] width 0 height 9
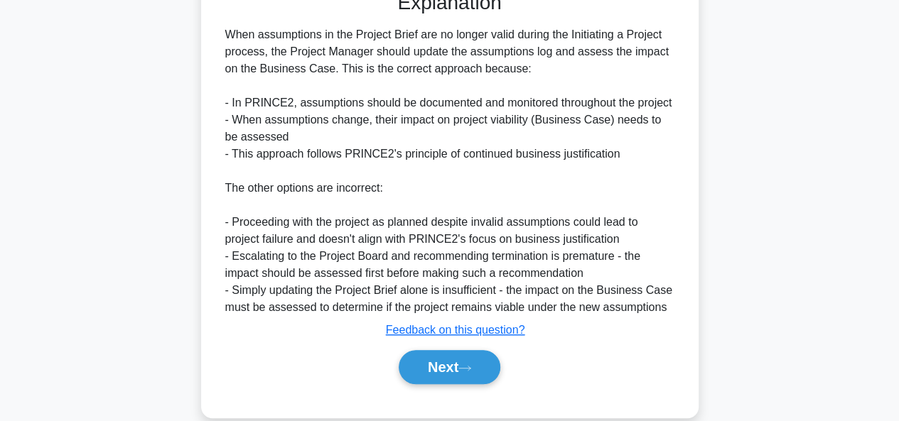
scroll to position [396, 0]
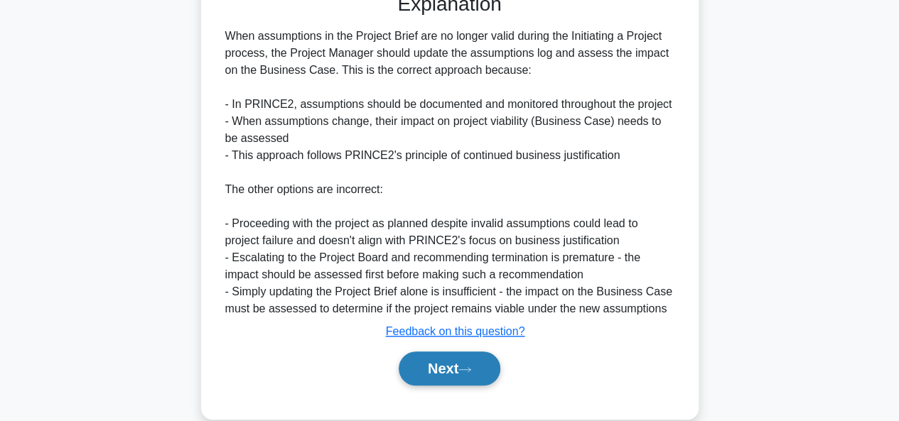
click at [463, 360] on button "Next" at bounding box center [450, 369] width 102 height 34
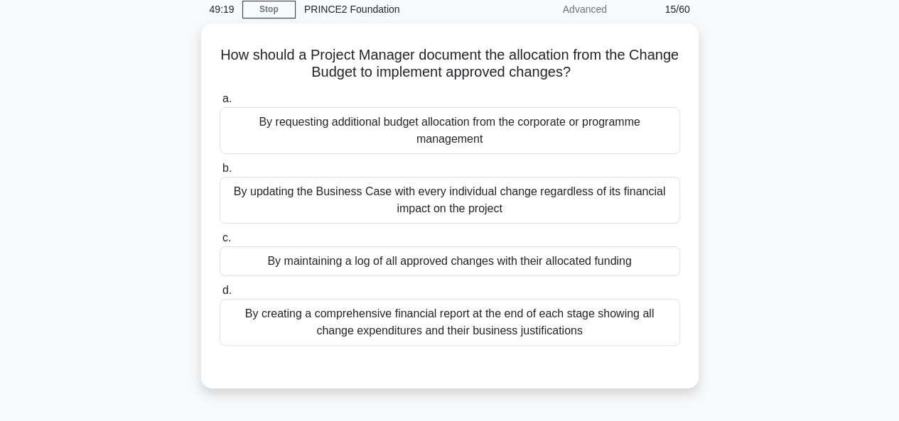
scroll to position [55, 0]
click at [527, 266] on div "By maintaining a log of all approved changes with their allocated funding" at bounding box center [450, 262] width 461 height 30
click at [220, 244] on input "c. By maintaining a log of all approved changes with their allocated funding" at bounding box center [220, 239] width 0 height 9
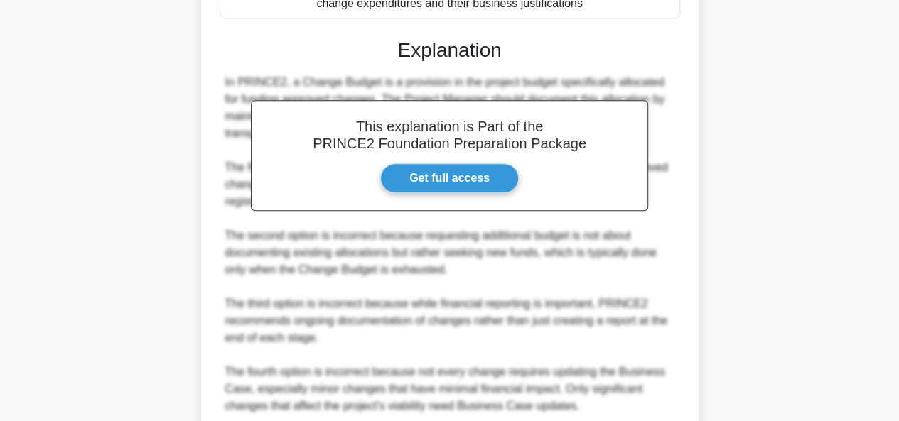
scroll to position [504, 0]
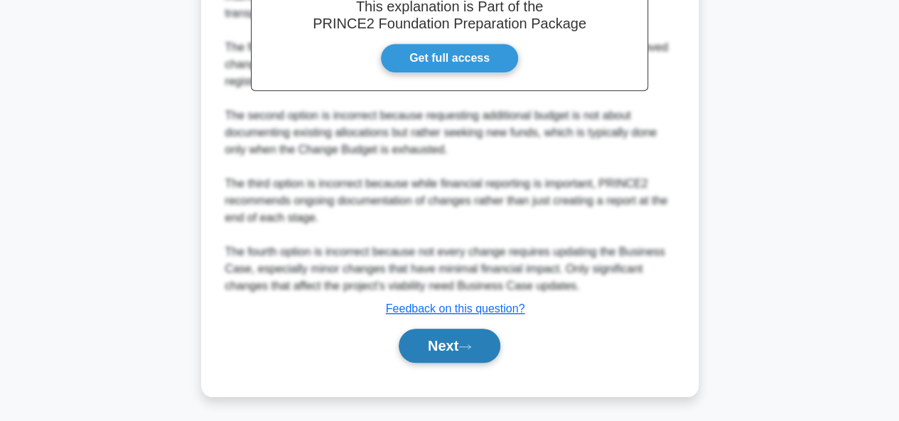
click at [479, 337] on button "Next" at bounding box center [450, 346] width 102 height 34
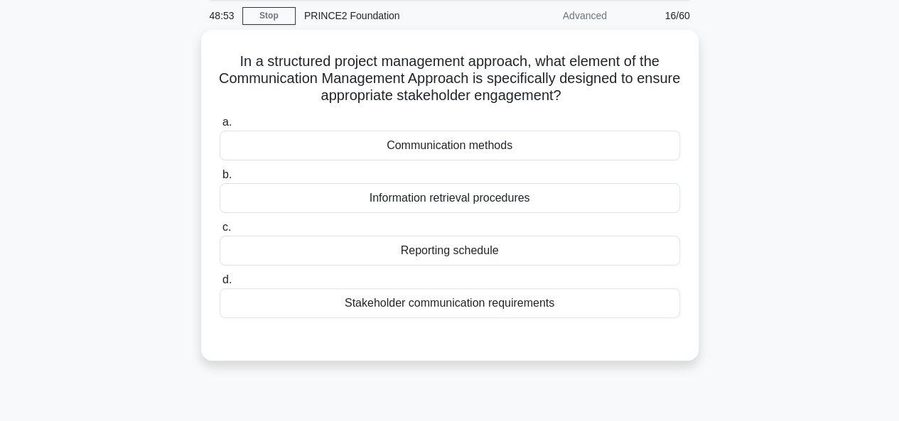
scroll to position [55, 0]
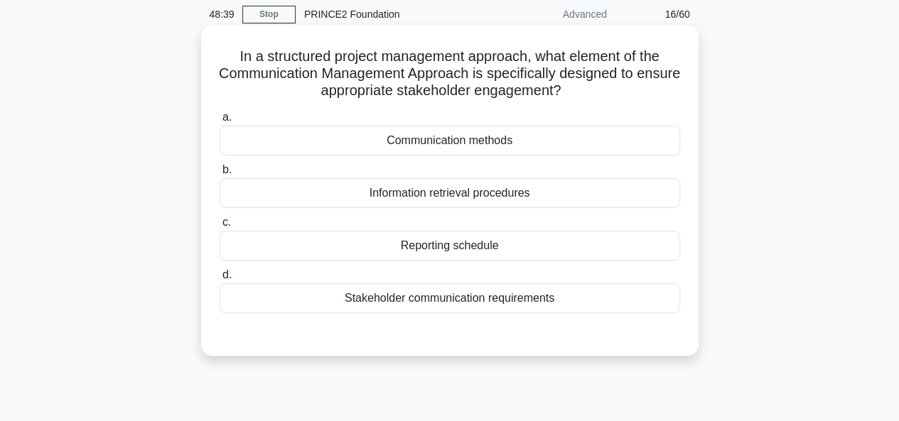
click at [427, 294] on div "Stakeholder communication requirements" at bounding box center [450, 299] width 461 height 30
click at [220, 280] on input "d. Stakeholder communication requirements" at bounding box center [220, 275] width 0 height 9
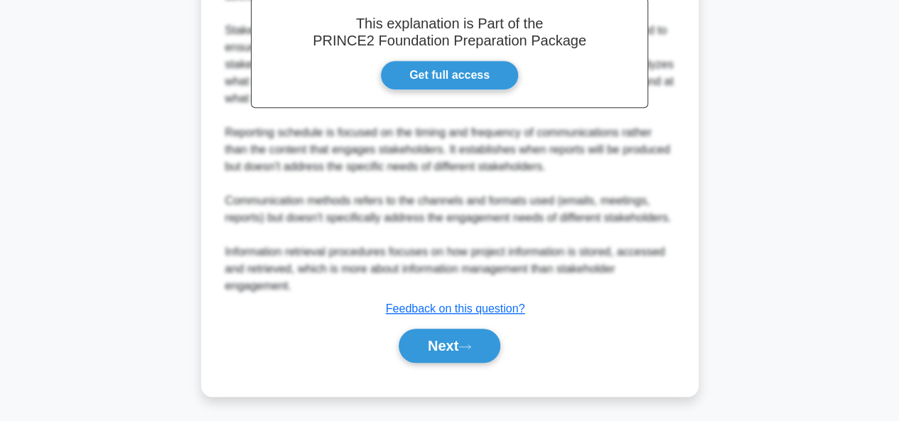
scroll to position [451, 0]
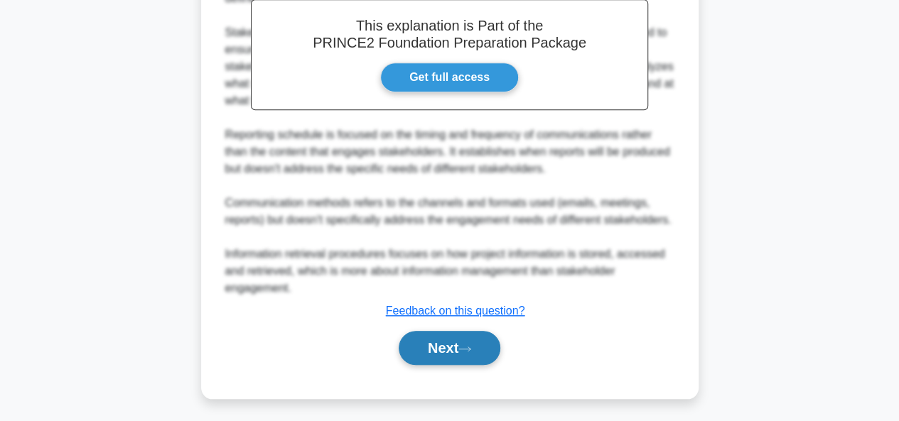
click at [438, 348] on button "Next" at bounding box center [450, 348] width 102 height 34
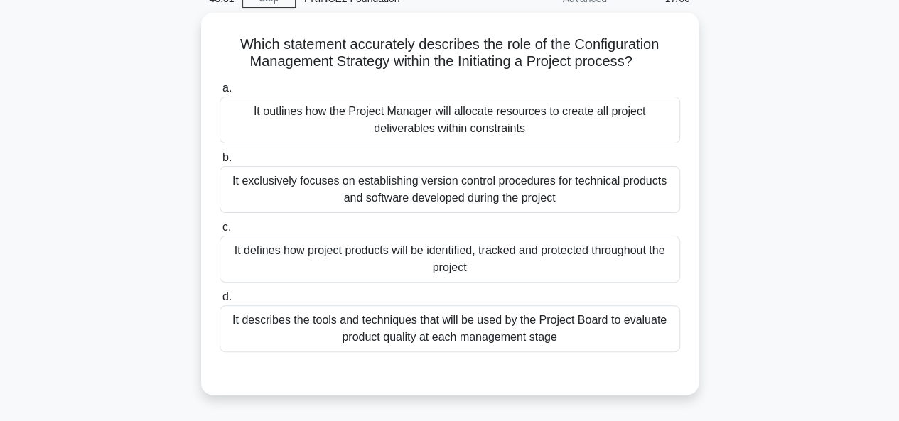
scroll to position [71, 0]
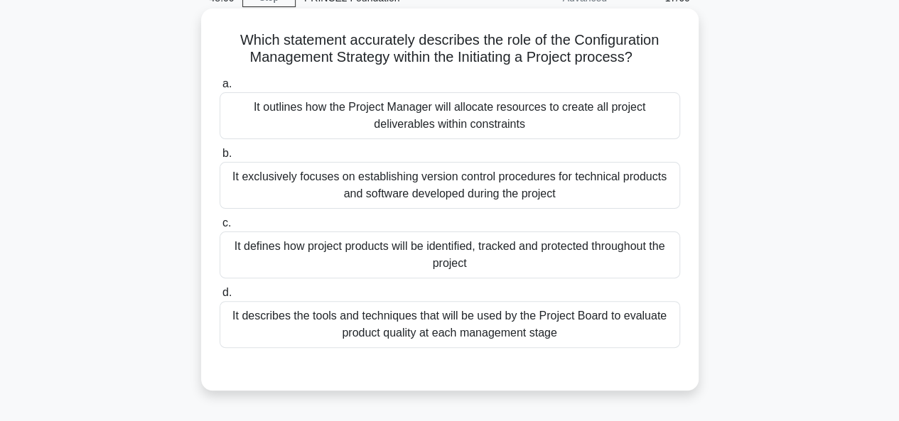
click at [502, 335] on div "It describes the tools and techniques that will be used by the Project Board to…" at bounding box center [450, 324] width 461 height 47
click at [220, 298] on input "d. It describes the tools and techniques that will be used by the Project Board…" at bounding box center [220, 293] width 0 height 9
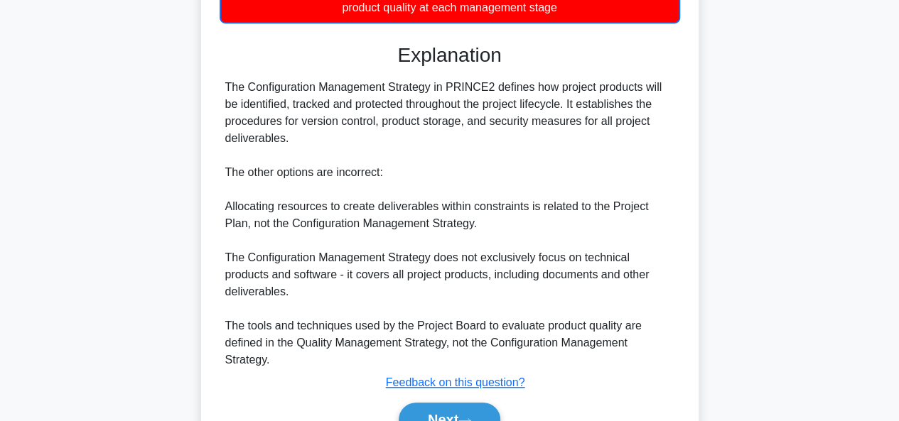
scroll to position [472, 0]
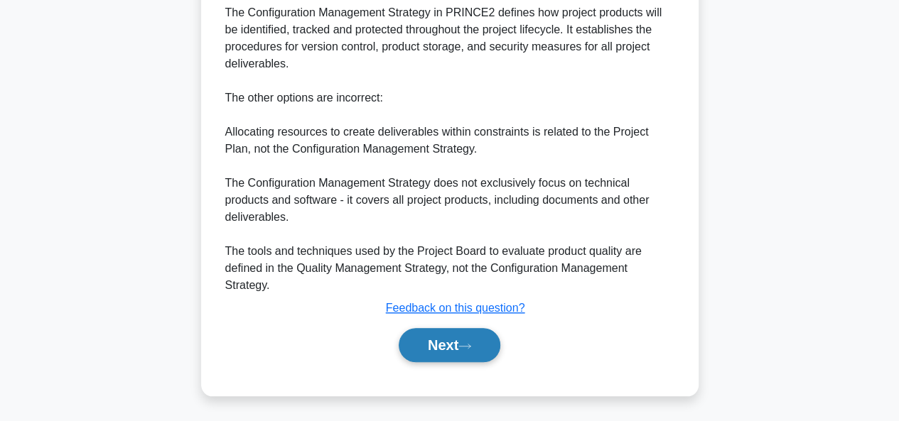
click at [474, 353] on button "Next" at bounding box center [450, 345] width 102 height 34
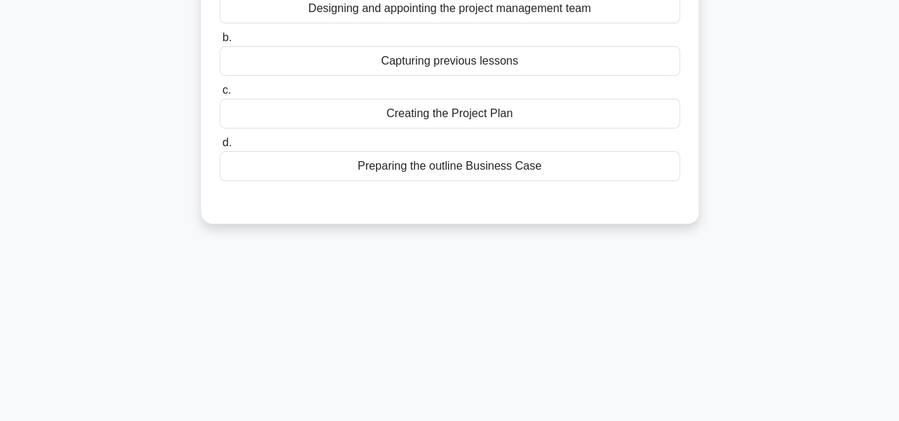
scroll to position [65, 0]
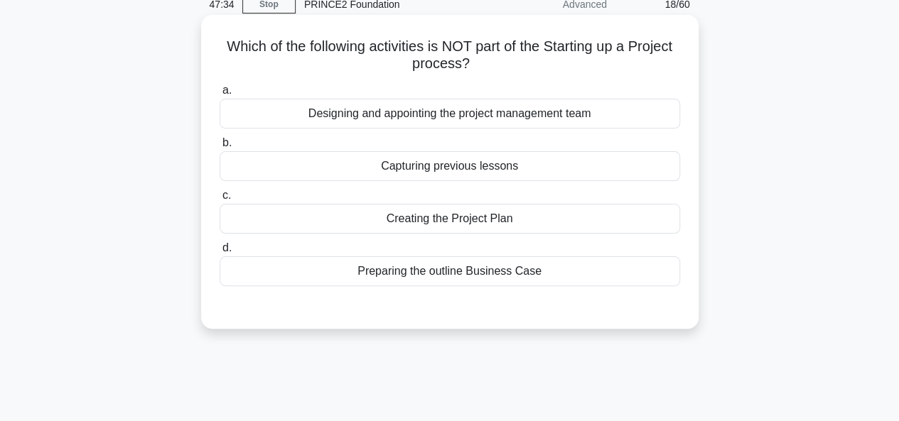
click at [483, 167] on div "Capturing previous lessons" at bounding box center [450, 166] width 461 height 30
click at [220, 148] on input "b. Capturing previous lessons" at bounding box center [220, 143] width 0 height 9
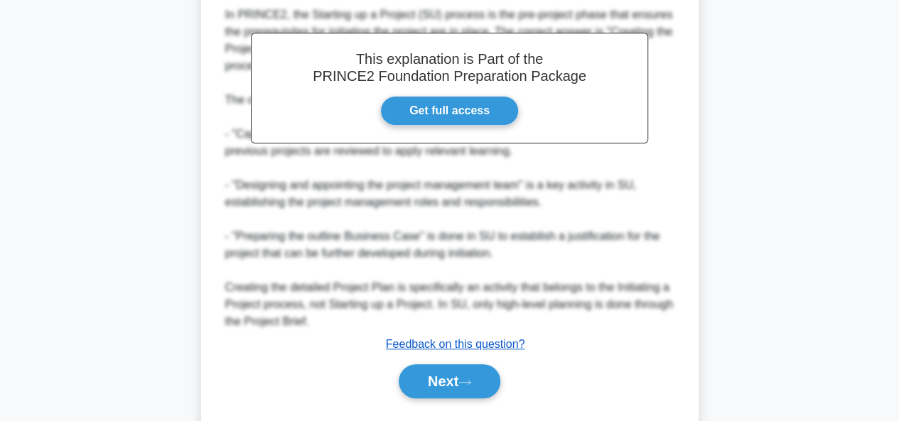
scroll to position [399, 0]
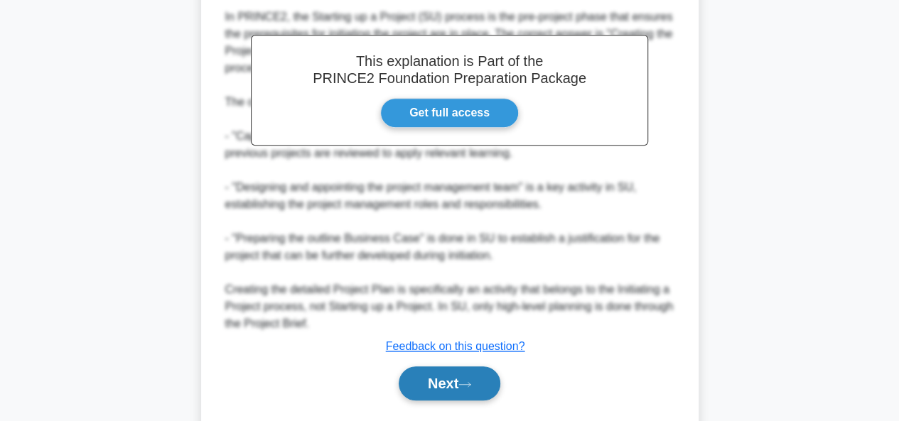
click at [461, 375] on button "Next" at bounding box center [450, 384] width 102 height 34
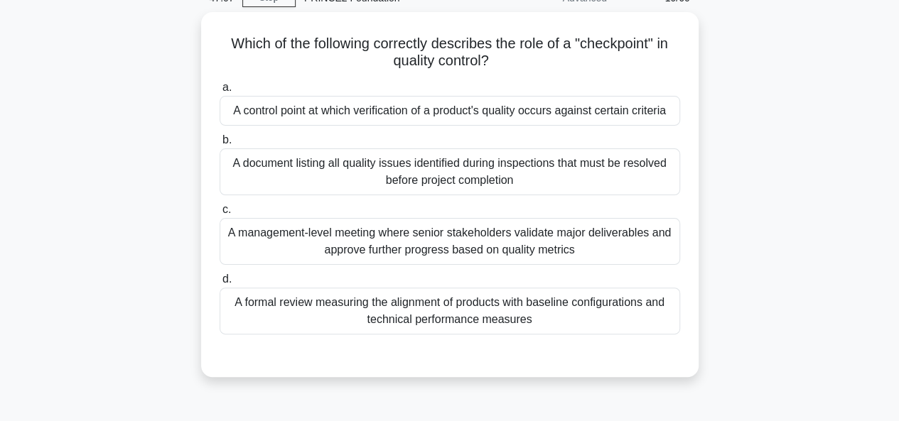
scroll to position [70, 0]
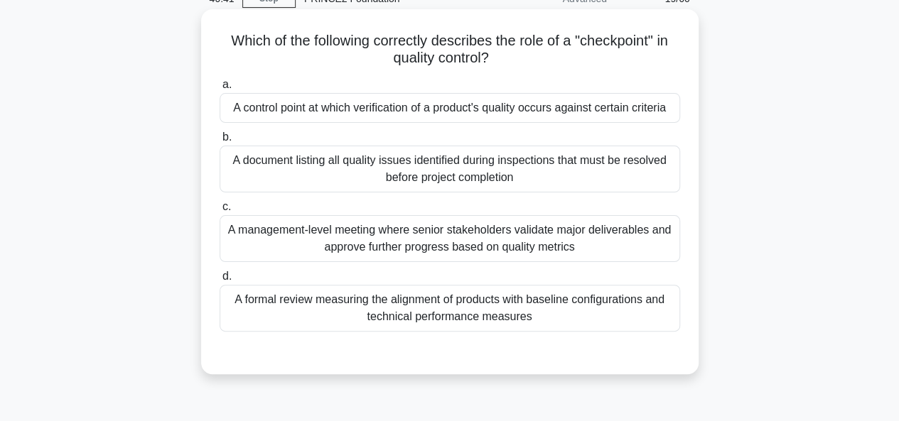
click at [583, 117] on div "A control point at which verification of a product's quality occurs against cer…" at bounding box center [450, 108] width 461 height 30
click at [220, 90] on input "a. A control point at which verification of a product's quality occurs against …" at bounding box center [220, 84] width 0 height 9
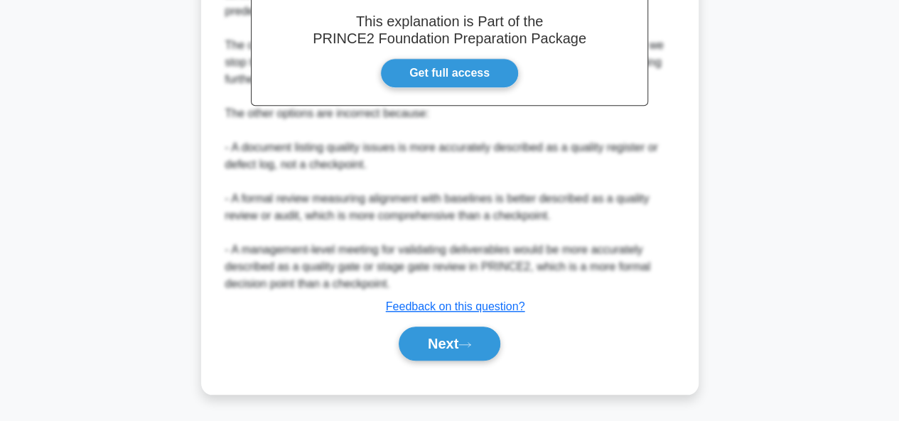
scroll to position [494, 0]
click at [431, 352] on button "Next" at bounding box center [450, 344] width 102 height 34
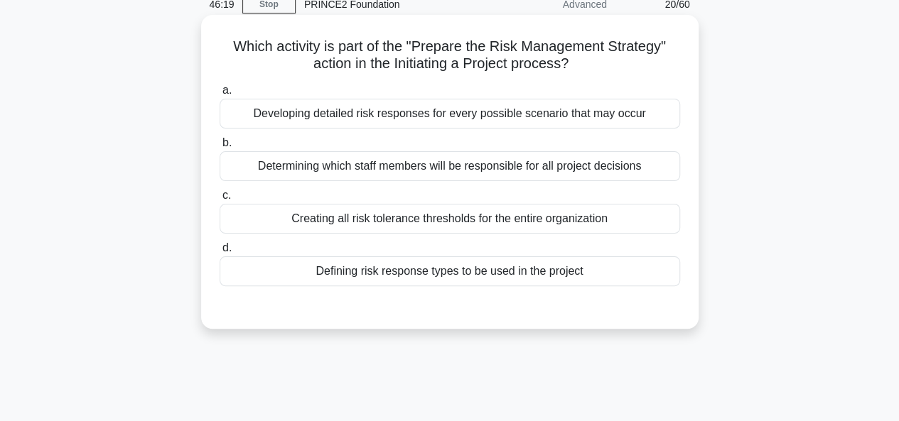
scroll to position [64, 0]
click at [414, 281] on div "Defining risk response types to be used in the project" at bounding box center [450, 272] width 461 height 30
click at [220, 254] on input "d. Defining risk response types to be used in the project" at bounding box center [220, 248] width 0 height 9
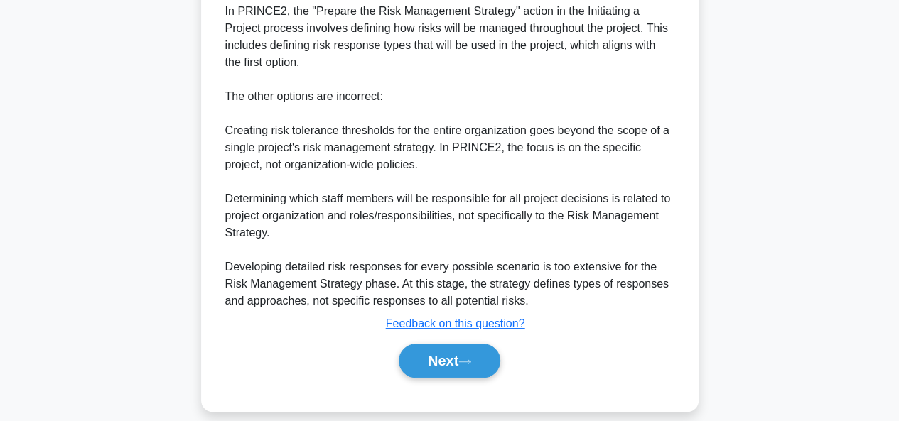
scroll to position [419, 0]
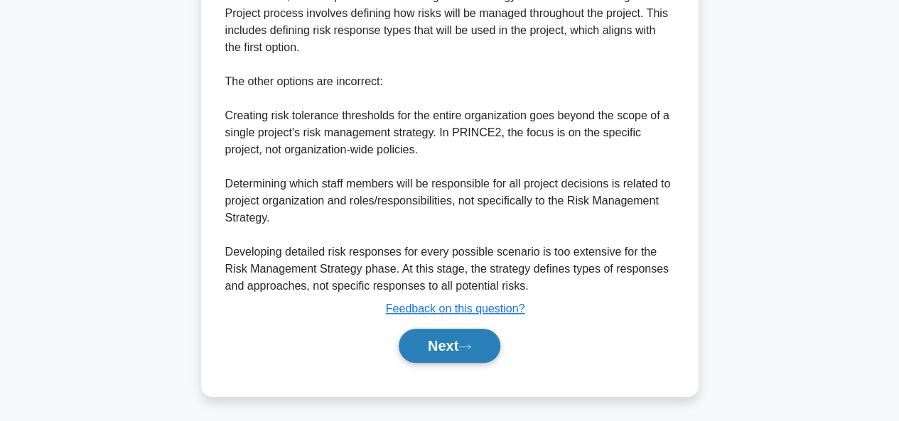
click at [445, 341] on button "Next" at bounding box center [450, 346] width 102 height 34
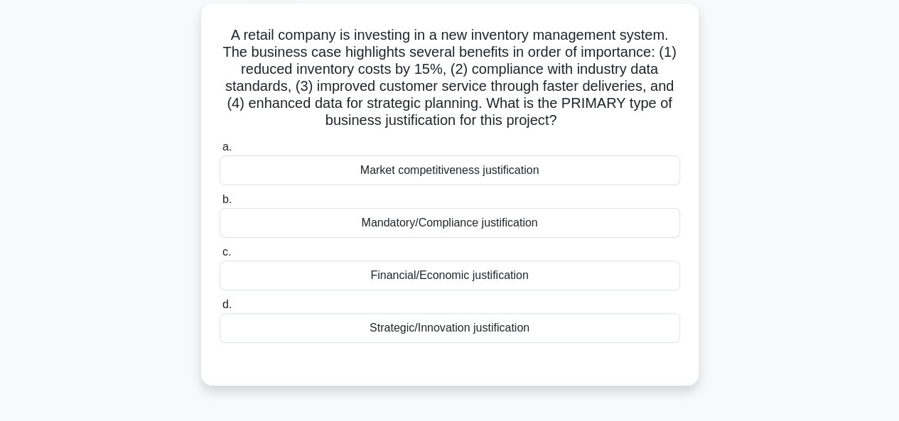
scroll to position [81, 0]
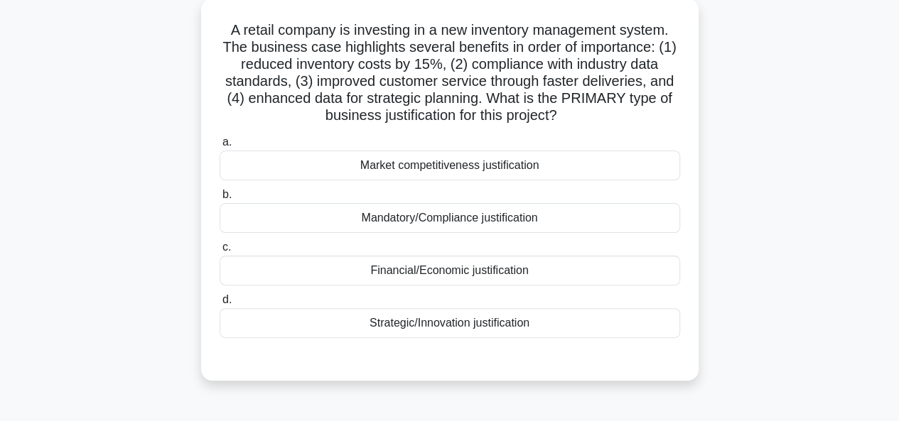
click at [561, 267] on div "Financial/Economic justification" at bounding box center [450, 271] width 461 height 30
click at [220, 252] on input "c. Financial/Economic justification" at bounding box center [220, 247] width 0 height 9
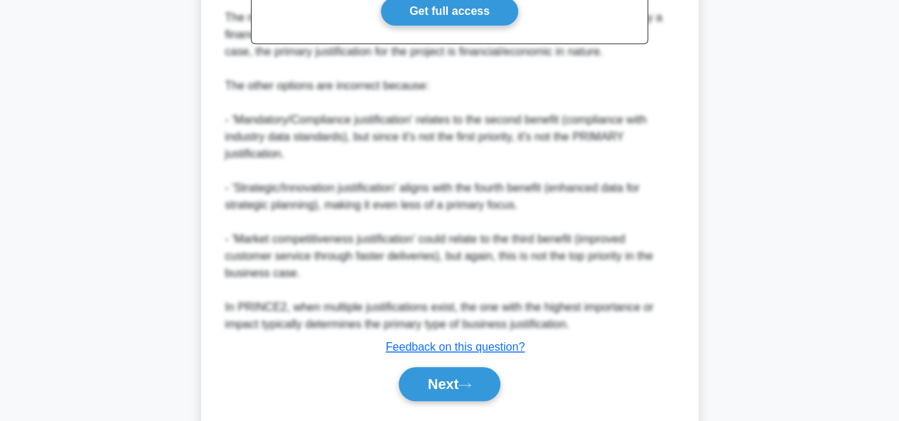
scroll to position [606, 0]
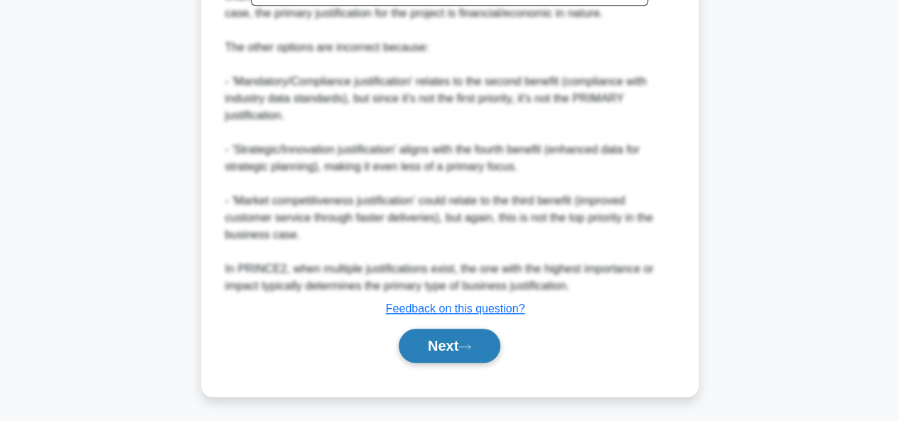
click at [486, 342] on button "Next" at bounding box center [450, 346] width 102 height 34
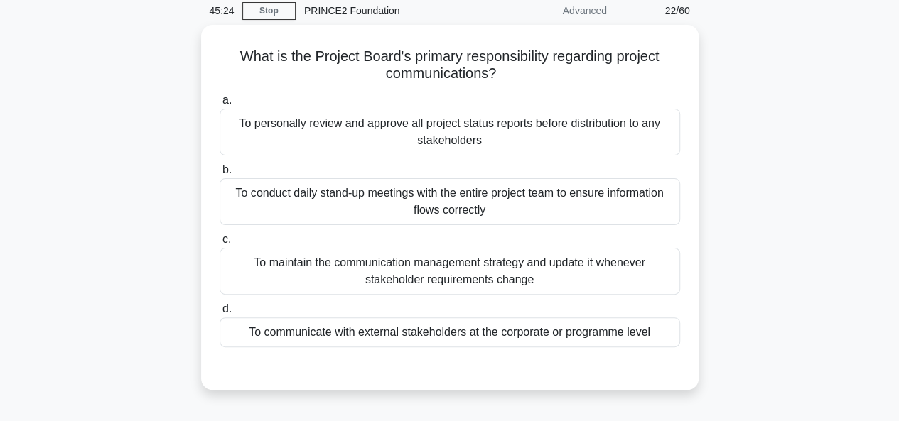
scroll to position [59, 0]
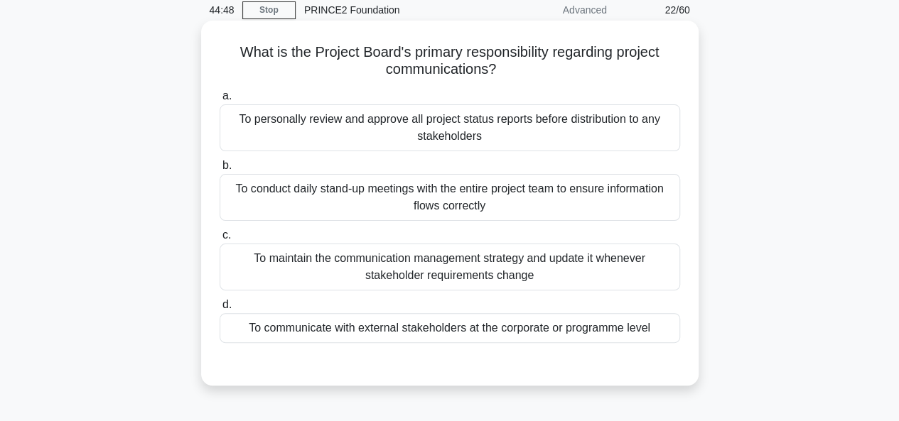
click at [435, 326] on div "To communicate with external stakeholders at the corporate or programme level" at bounding box center [450, 328] width 461 height 30
click at [220, 310] on input "d. To communicate with external stakeholders at the corporate or programme level" at bounding box center [220, 305] width 0 height 9
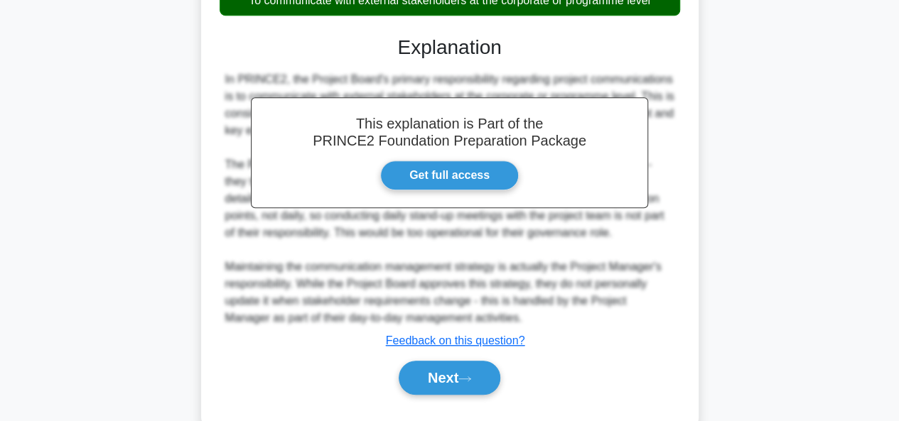
scroll to position [419, 0]
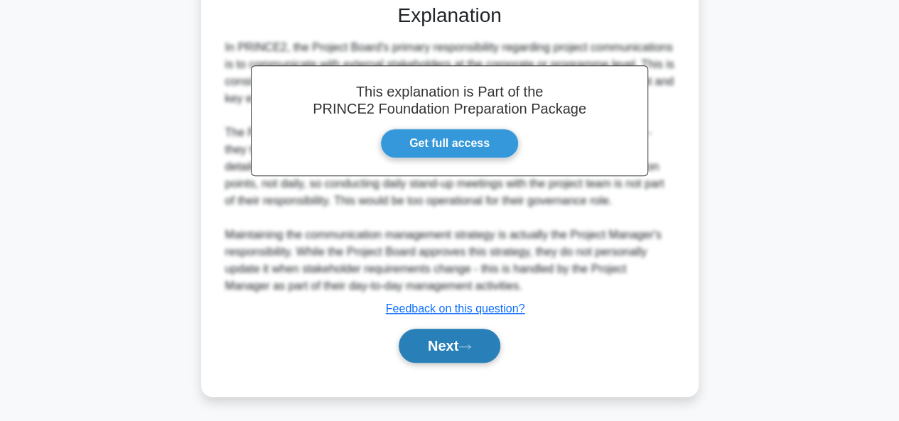
click at [438, 346] on button "Next" at bounding box center [450, 346] width 102 height 34
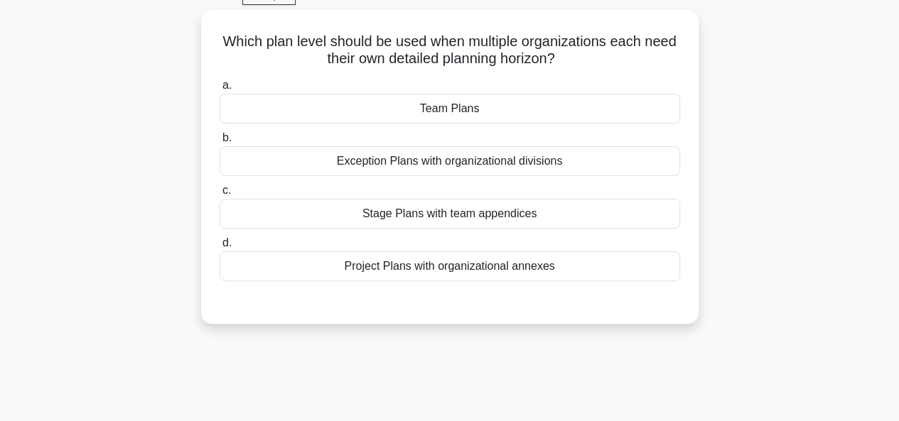
scroll to position [71, 0]
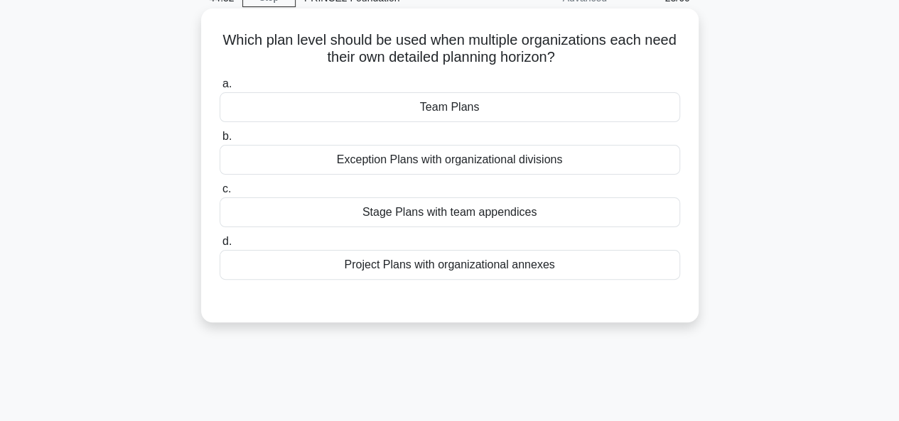
click at [445, 269] on div "Project Plans with organizational annexes" at bounding box center [450, 265] width 461 height 30
click at [220, 247] on input "d. Project Plans with organizational annexes" at bounding box center [220, 241] width 0 height 9
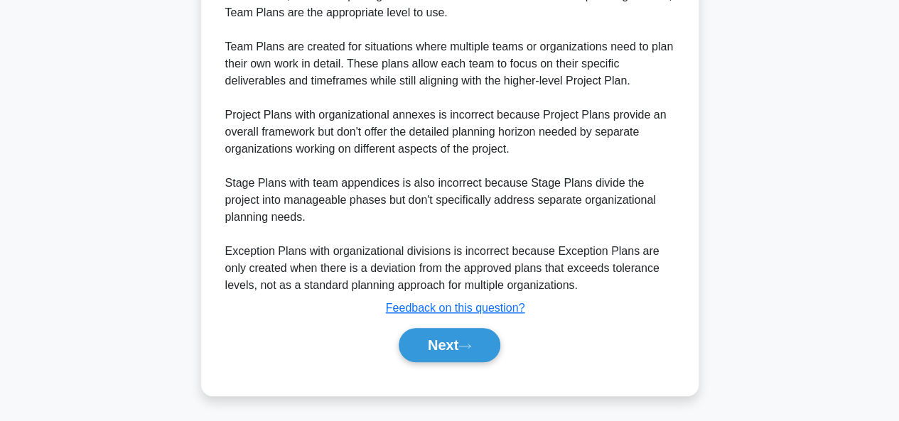
scroll to position [420, 0]
click at [414, 344] on button "Next" at bounding box center [450, 346] width 102 height 34
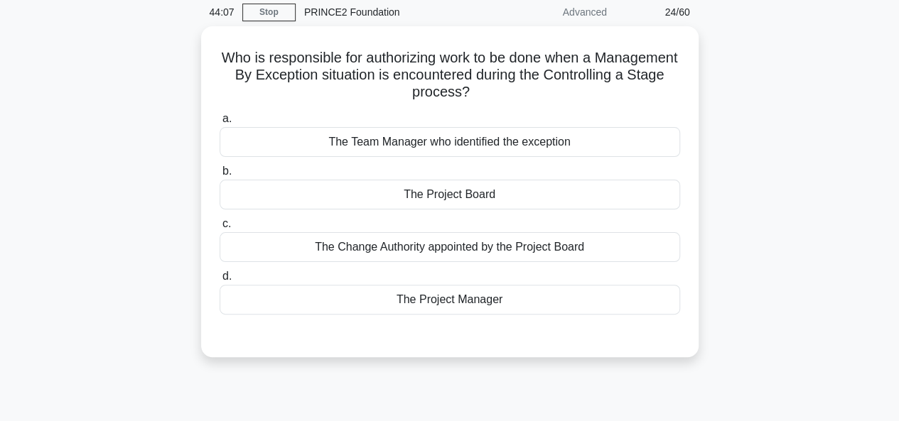
scroll to position [62, 0]
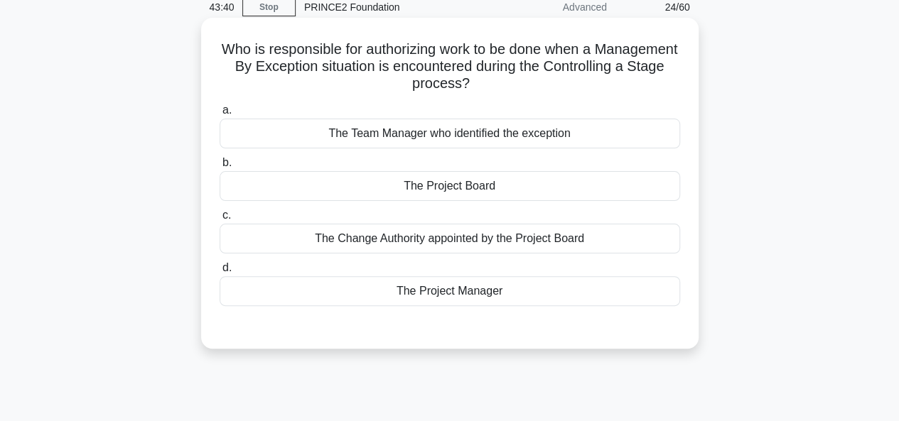
click at [568, 187] on div "The Project Board" at bounding box center [450, 186] width 461 height 30
click at [220, 168] on input "b. The Project Board" at bounding box center [220, 162] width 0 height 9
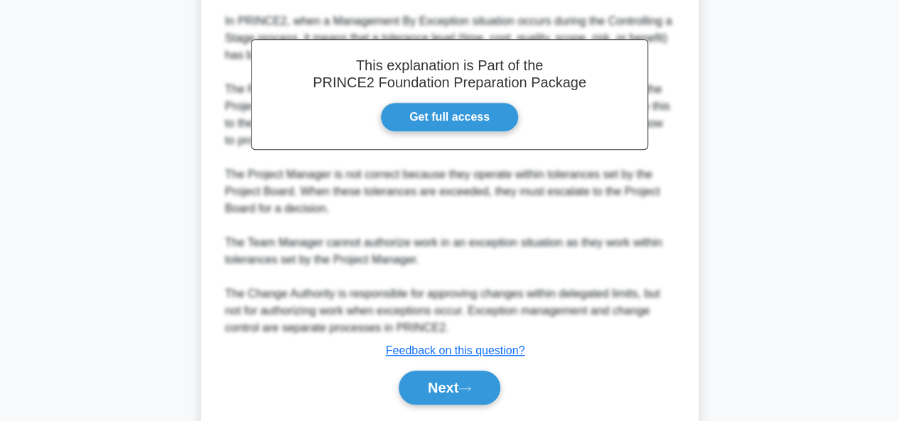
scroll to position [453, 0]
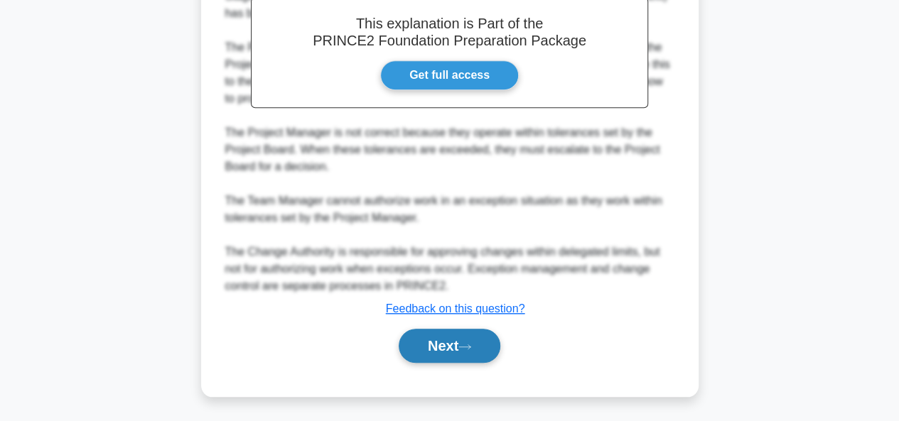
click at [452, 343] on button "Next" at bounding box center [450, 346] width 102 height 34
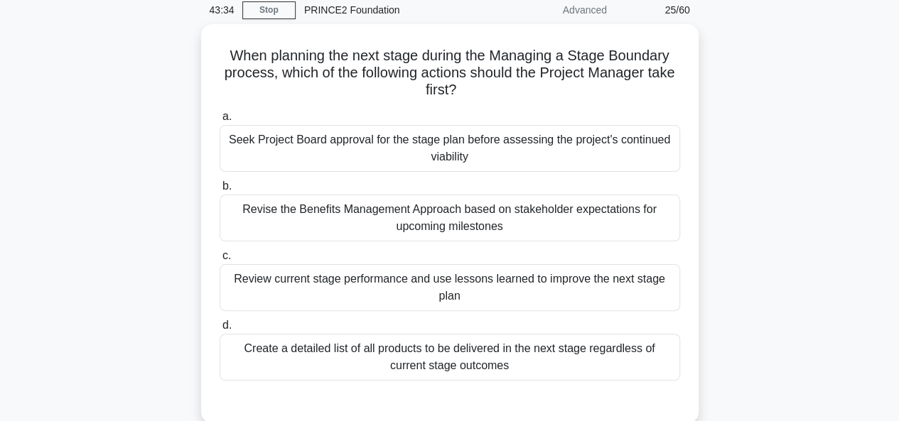
scroll to position [72, 0]
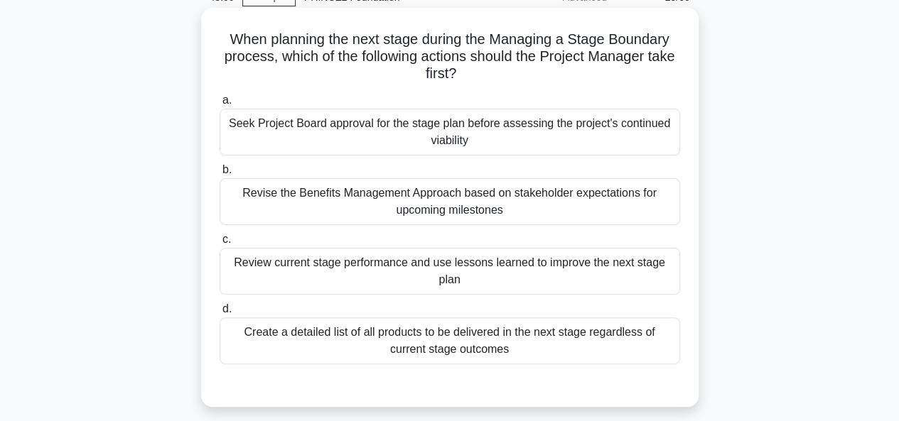
click at [586, 281] on div "Review current stage performance and use lessons learned to improve the next st…" at bounding box center [450, 271] width 461 height 47
click at [220, 244] on input "c. Review current stage performance and use lessons learned to improve the next…" at bounding box center [220, 239] width 0 height 9
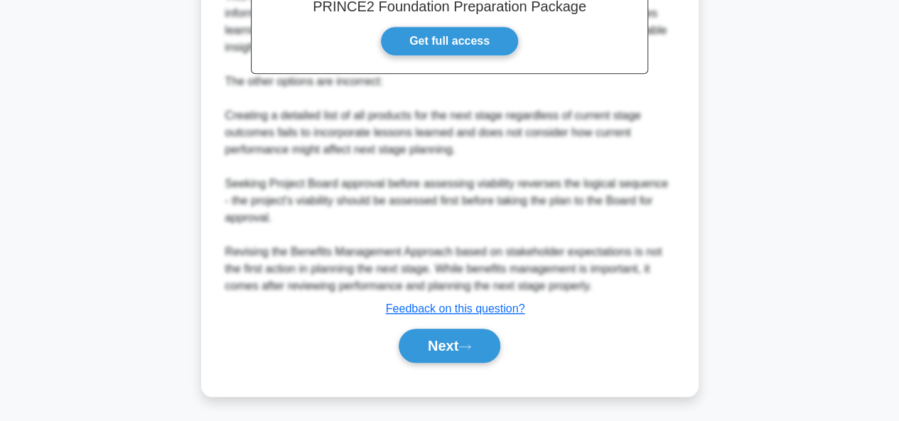
scroll to position [547, 0]
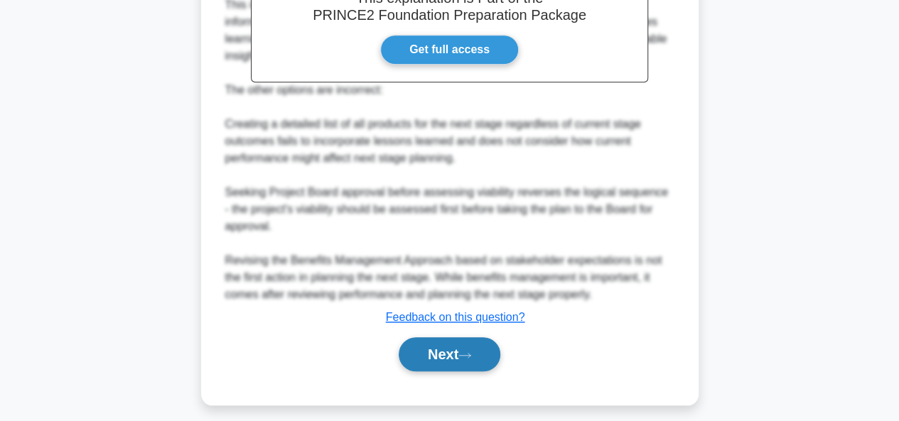
click at [476, 340] on button "Next" at bounding box center [450, 355] width 102 height 34
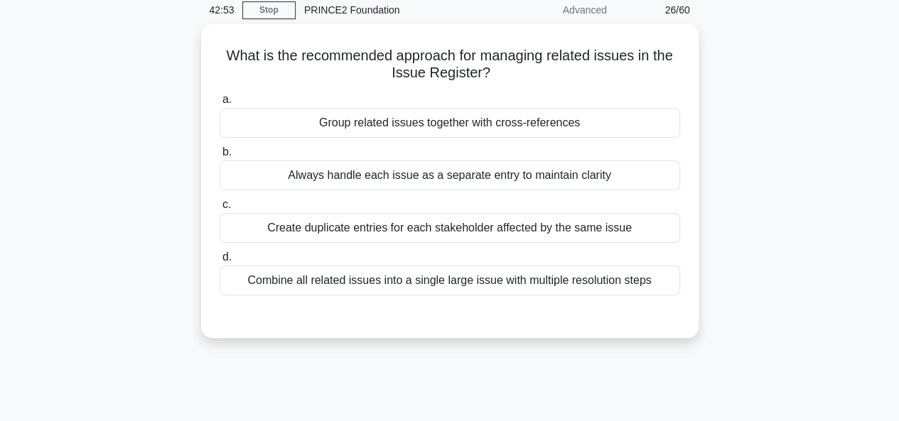
scroll to position [62, 0]
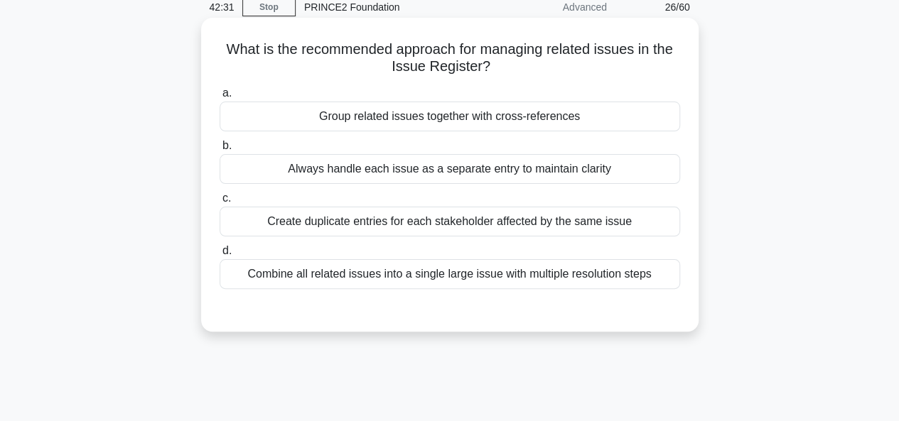
click at [553, 171] on div "Always handle each issue as a separate entry to maintain clarity" at bounding box center [450, 169] width 461 height 30
click at [220, 151] on input "b. Always handle each issue as a separate entry to maintain clarity" at bounding box center [220, 145] width 0 height 9
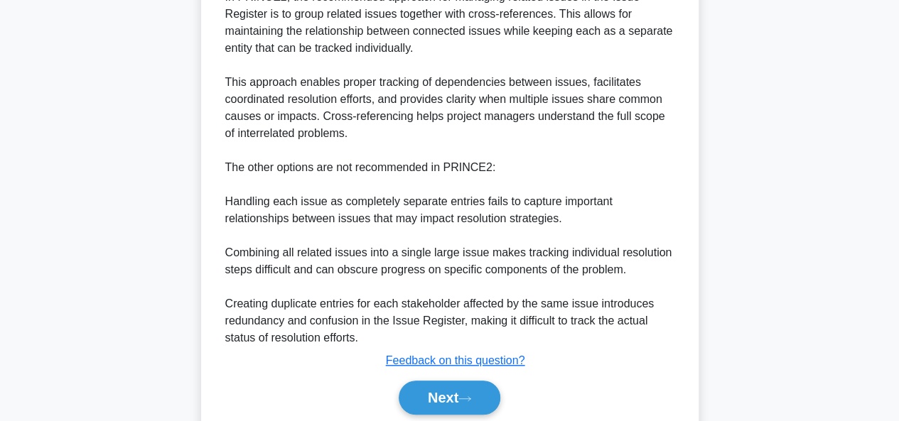
scroll to position [472, 0]
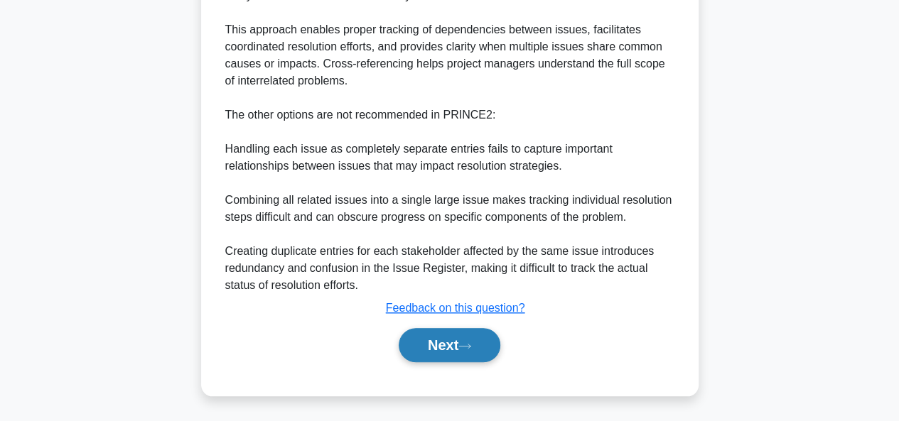
click at [441, 351] on button "Next" at bounding box center [450, 345] width 102 height 34
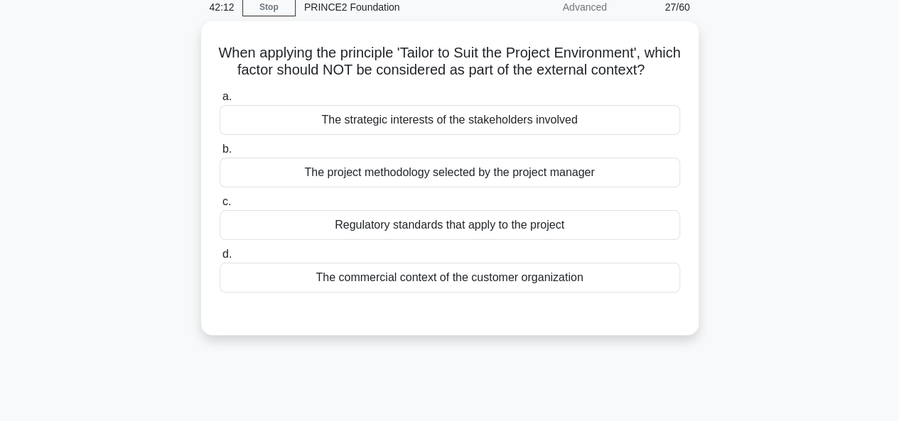
scroll to position [63, 0]
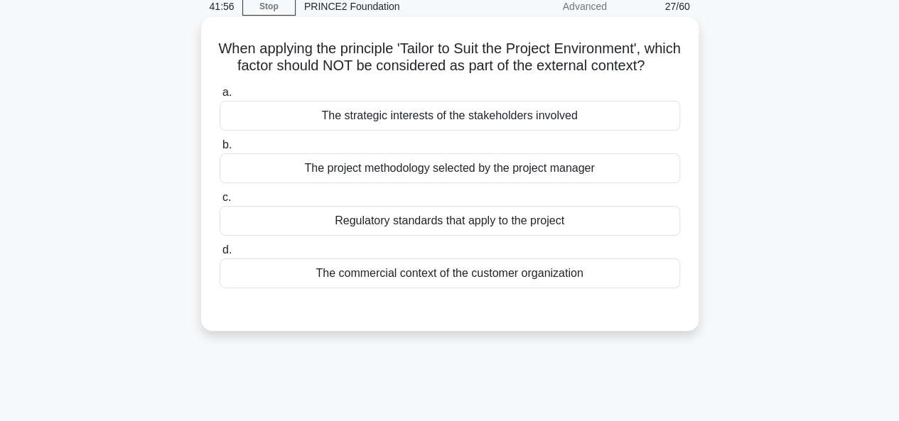
click at [483, 288] on div "The commercial context of the customer organization" at bounding box center [450, 274] width 461 height 30
click at [220, 255] on input "d. The commercial context of the customer organization" at bounding box center [220, 250] width 0 height 9
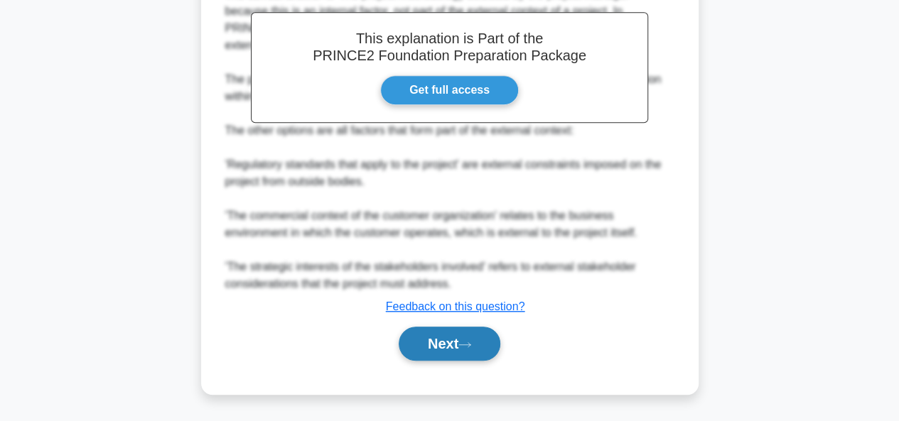
scroll to position [437, 0]
click at [443, 344] on button "Next" at bounding box center [450, 344] width 102 height 34
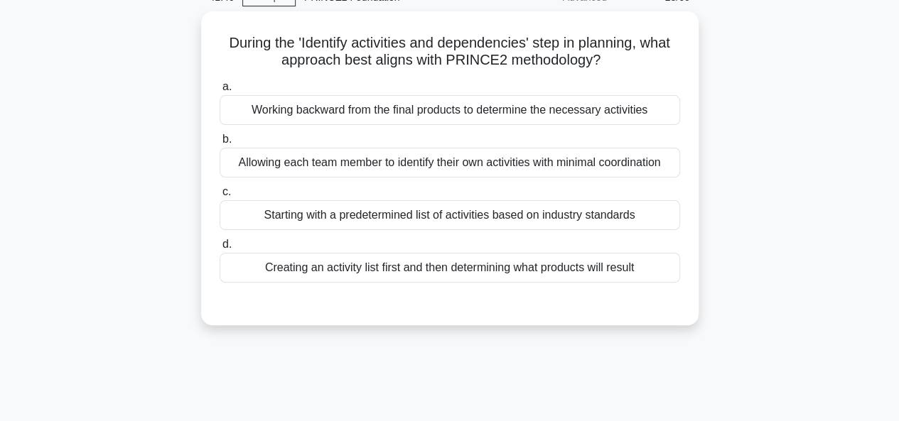
scroll to position [77, 0]
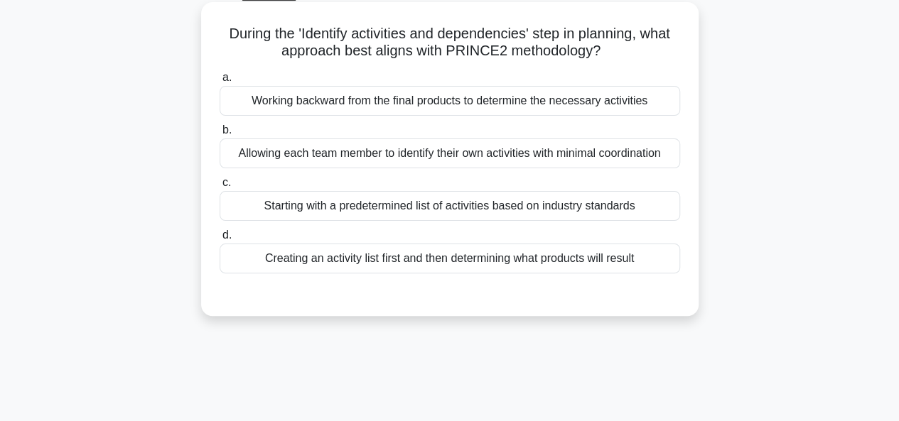
click at [588, 269] on div "Creating an activity list first and then determining what products will result" at bounding box center [450, 259] width 461 height 30
click at [220, 240] on input "d. Creating an activity list first and then determining what products will resu…" at bounding box center [220, 235] width 0 height 9
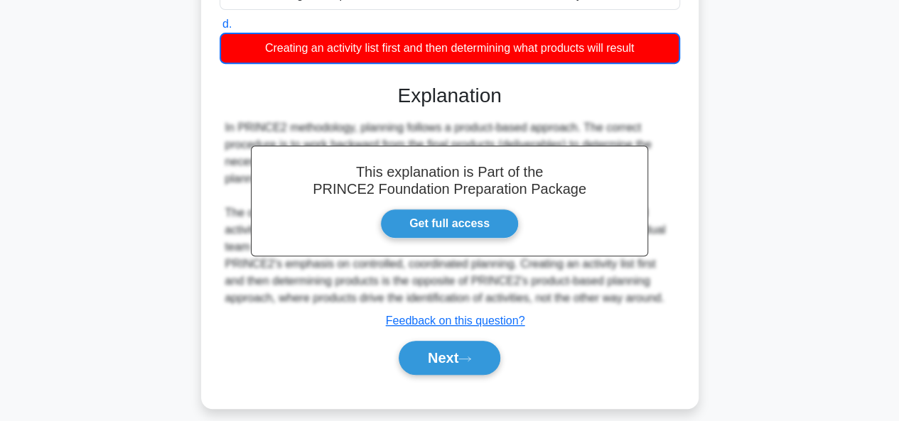
scroll to position [305, 0]
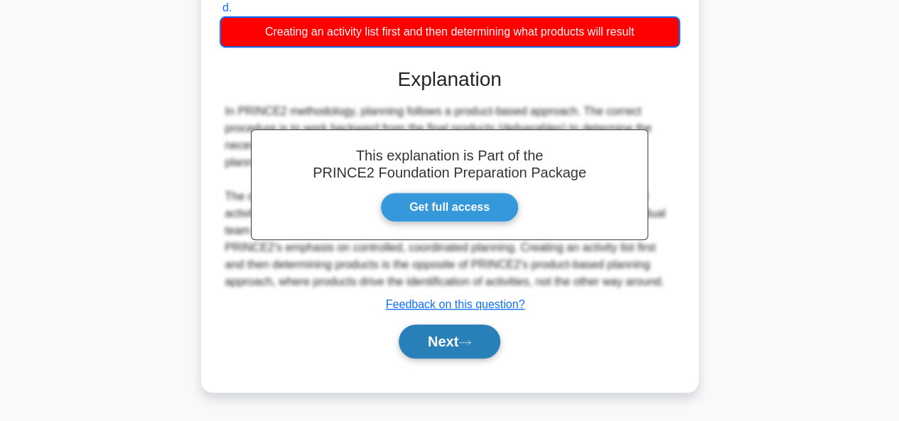
click at [463, 353] on button "Next" at bounding box center [450, 342] width 102 height 34
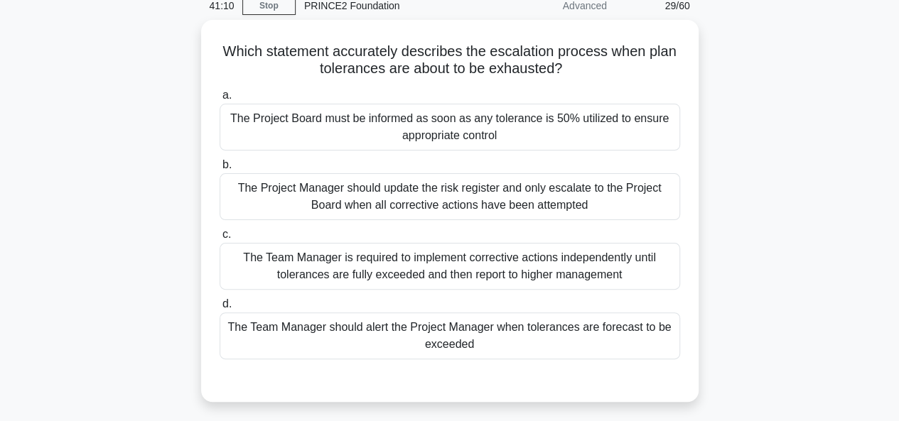
scroll to position [63, 0]
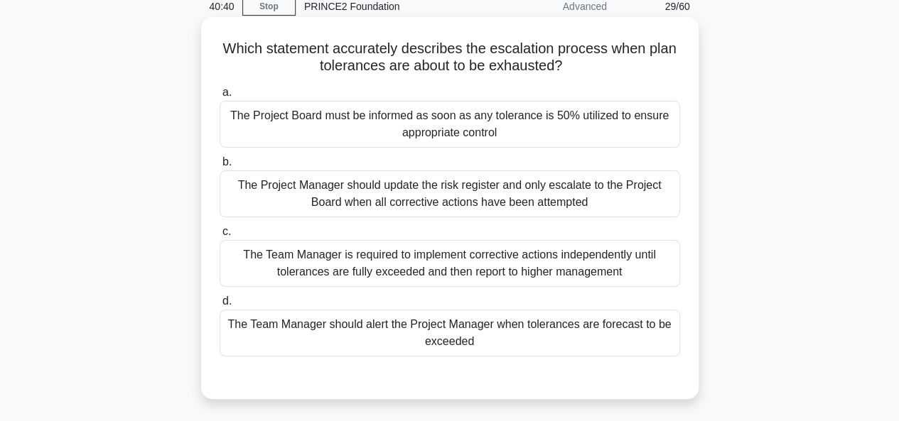
click at [654, 327] on div "The Team Manager should alert the Project Manager when tolerances are forecast …" at bounding box center [450, 333] width 461 height 47
click at [220, 306] on input "d. The Team Manager should alert the Project Manager when tolerances are foreca…" at bounding box center [220, 301] width 0 height 9
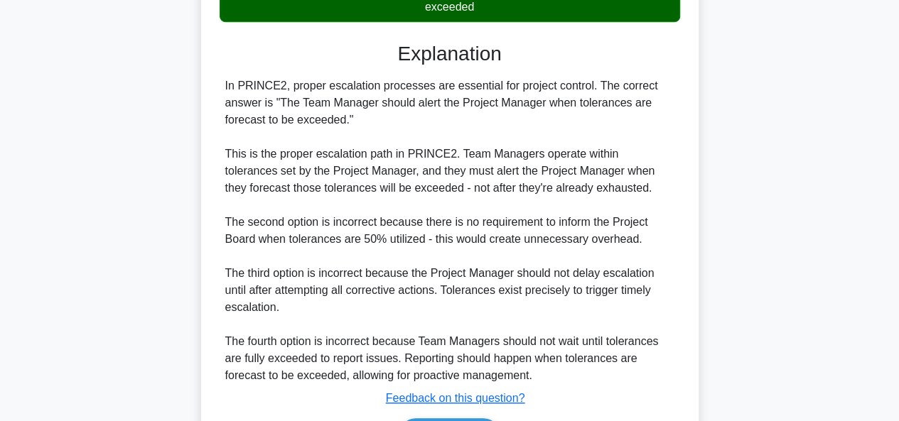
scroll to position [487, 0]
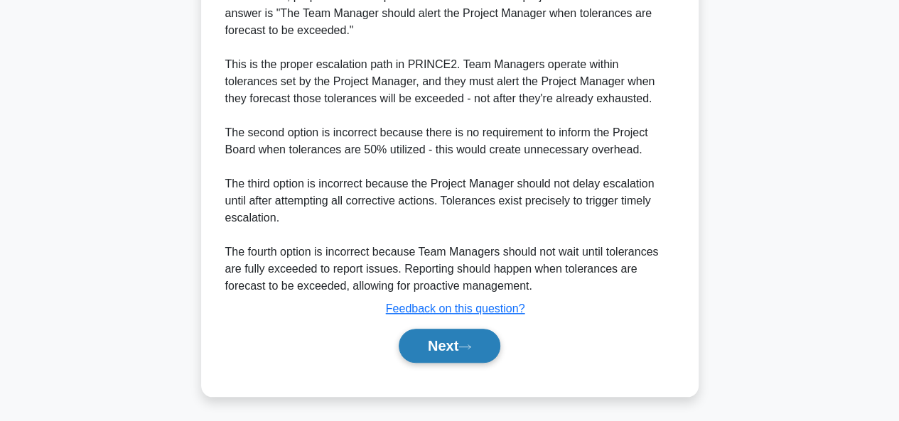
click at [474, 333] on button "Next" at bounding box center [450, 346] width 102 height 34
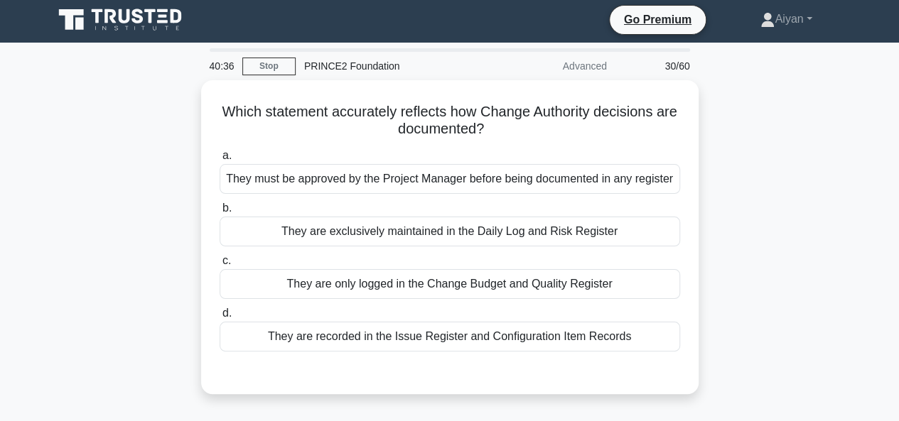
scroll to position [0, 0]
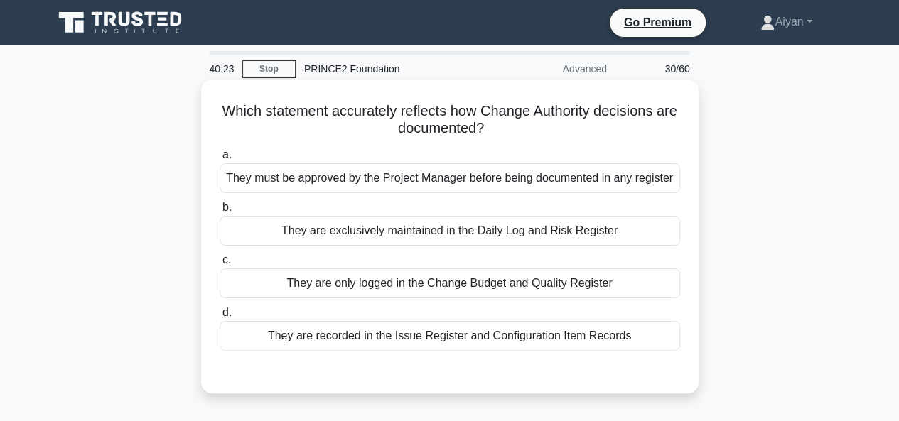
click at [616, 275] on div "They are only logged in the Change Budget and Quality Register" at bounding box center [450, 284] width 461 height 30
click at [220, 265] on input "c. They are only logged in the Change Budget and Quality Register" at bounding box center [220, 260] width 0 height 9
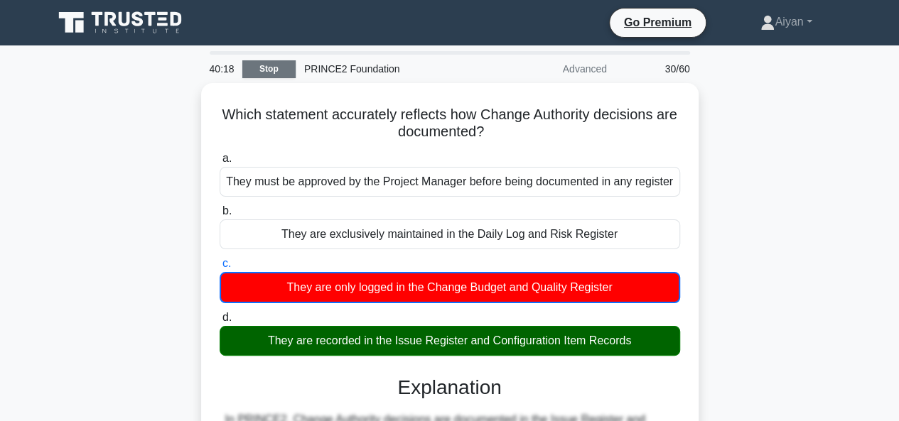
click at [262, 69] on link "Stop" at bounding box center [268, 69] width 53 height 18
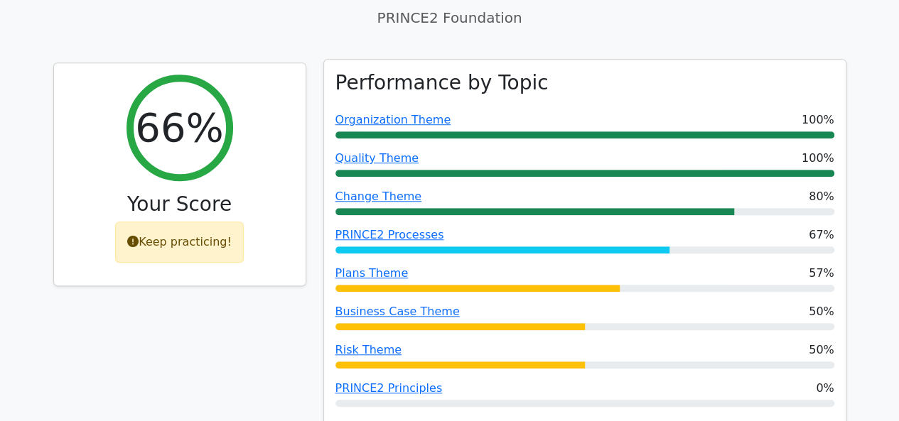
scroll to position [498, 0]
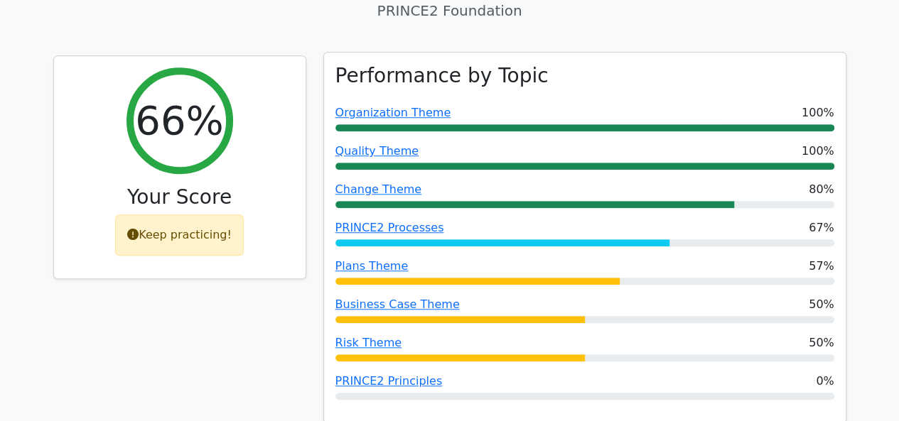
click at [615, 53] on div "Performance by Topic Organization Theme 100% Quality Theme 100% Change Theme 80…" at bounding box center [585, 238] width 522 height 371
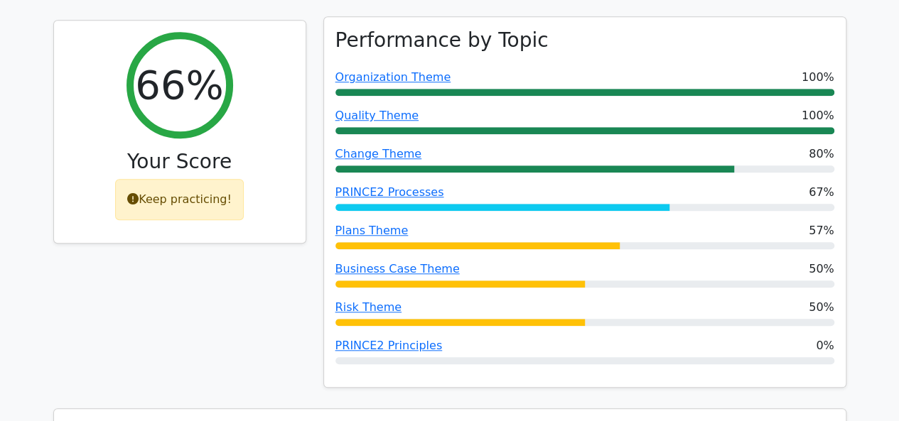
scroll to position [534, 0]
